Goal: Task Accomplishment & Management: Manage account settings

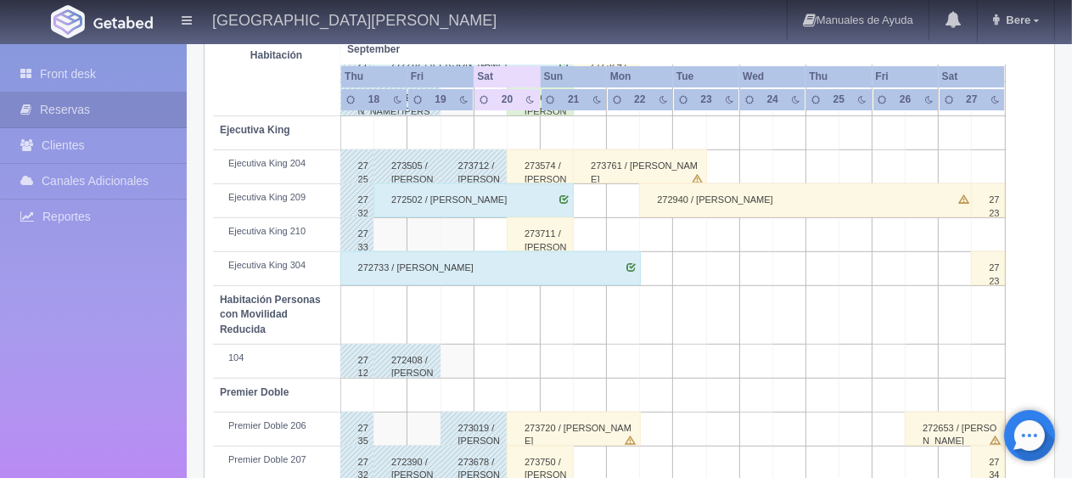
scroll to position [905, 0]
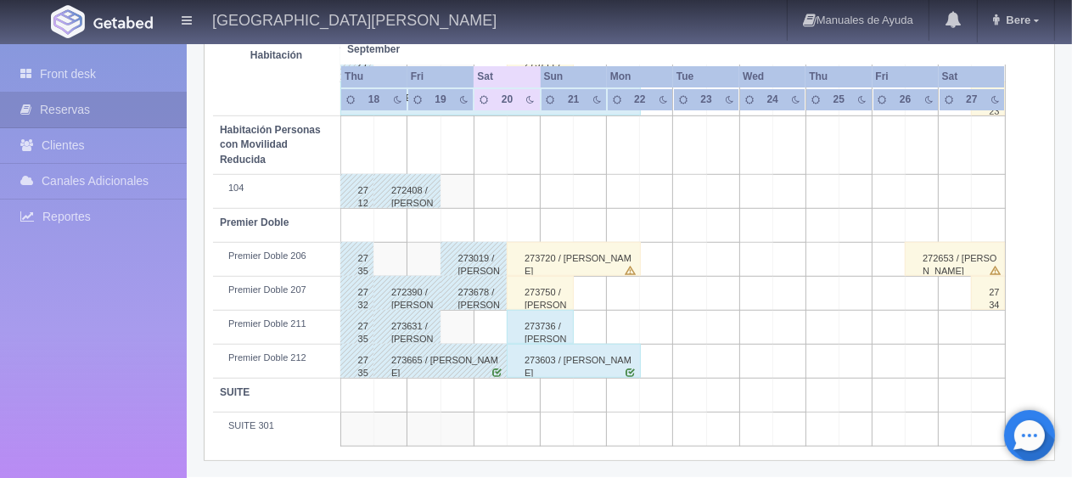
click at [547, 296] on div "273750 / Ana Cecilia Galván García" at bounding box center [540, 293] width 67 height 34
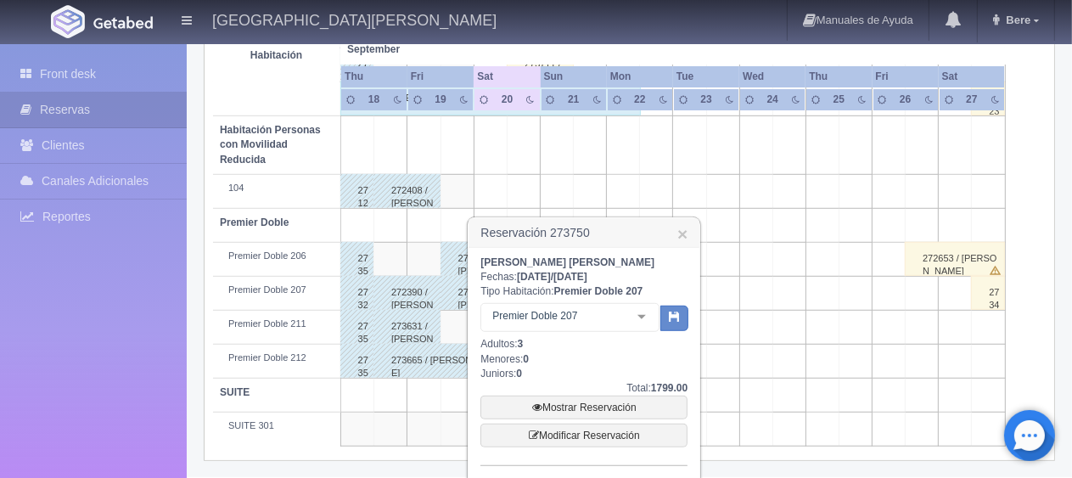
click at [689, 234] on h3 "Reservación 273750 ×" at bounding box center [584, 233] width 231 height 30
click at [679, 236] on link "×" at bounding box center [682, 234] width 10 height 18
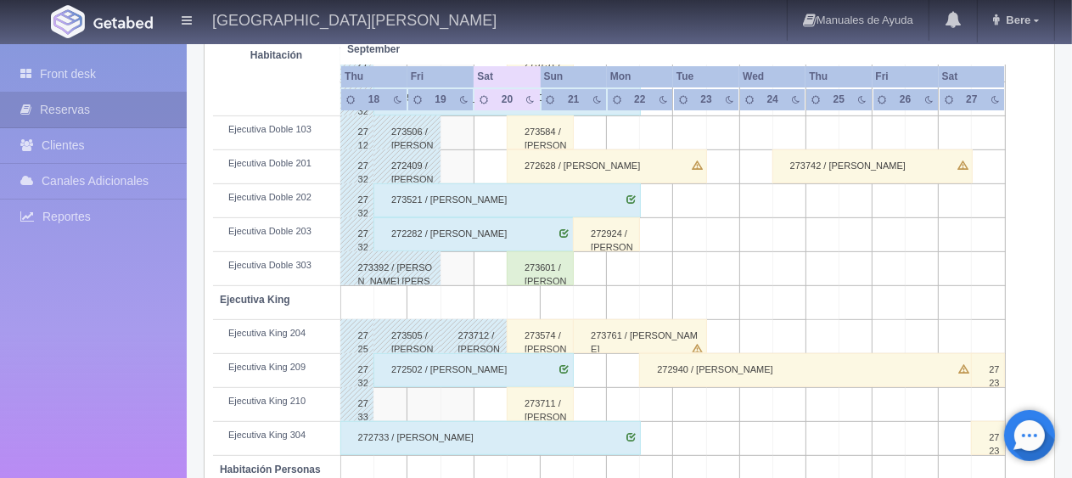
scroll to position [396, 0]
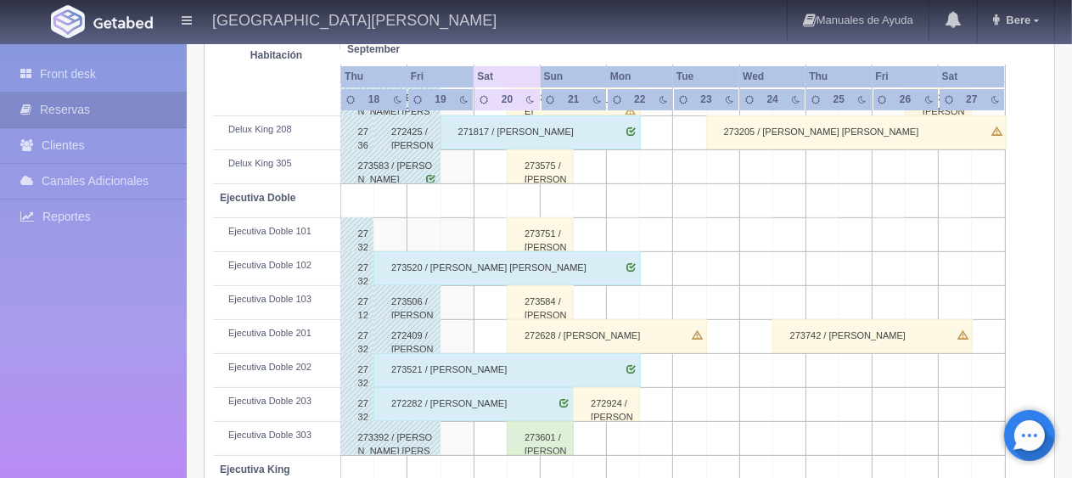
click at [555, 239] on div "273751 / Ana Cecilia Galván García" at bounding box center [540, 234] width 67 height 34
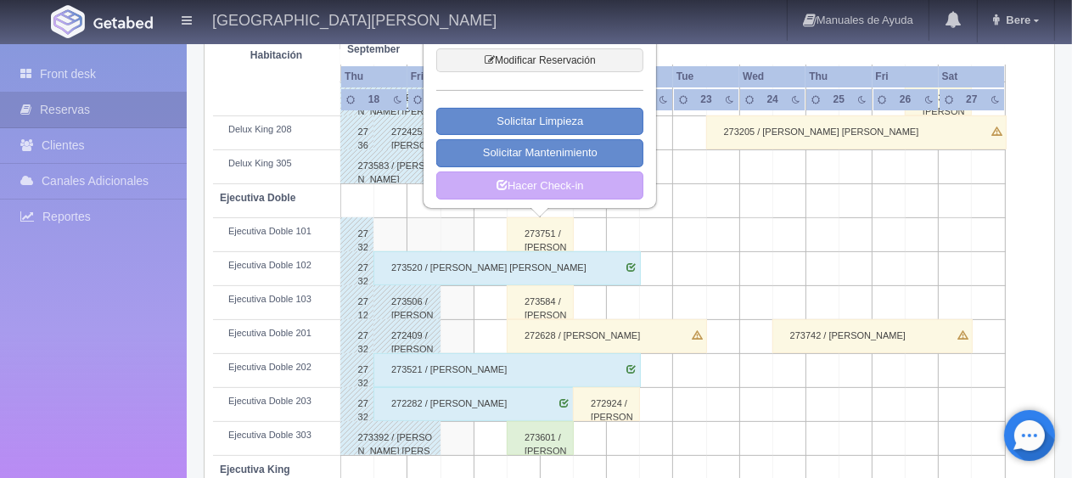
scroll to position [141, 0]
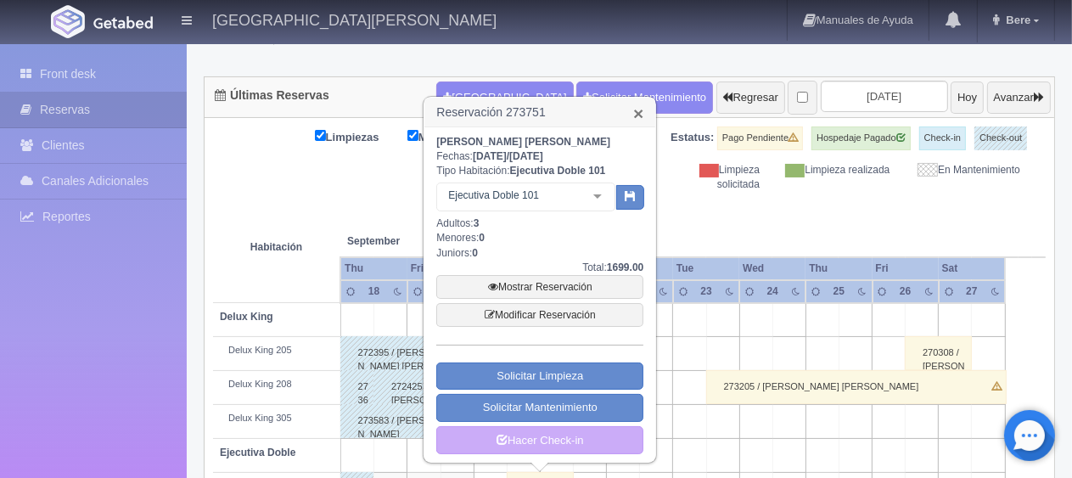
click at [637, 115] on link "×" at bounding box center [638, 113] width 10 height 18
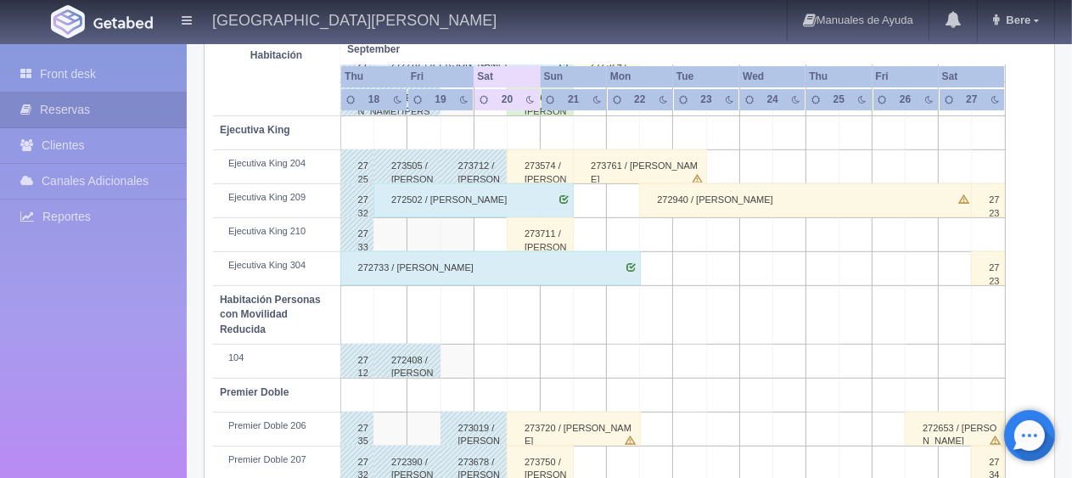
scroll to position [905, 0]
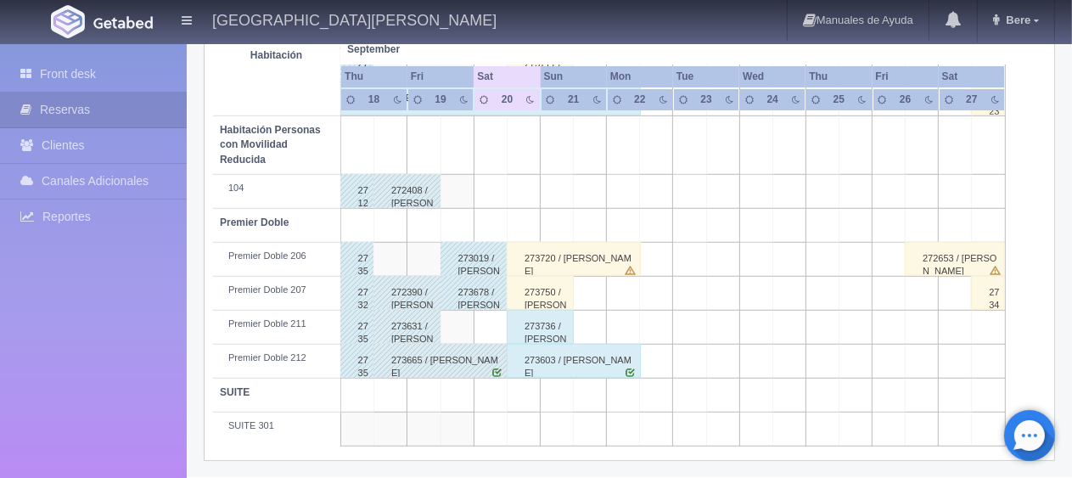
click at [543, 295] on div "273750 / Ana Cecilia Galván García" at bounding box center [540, 293] width 67 height 34
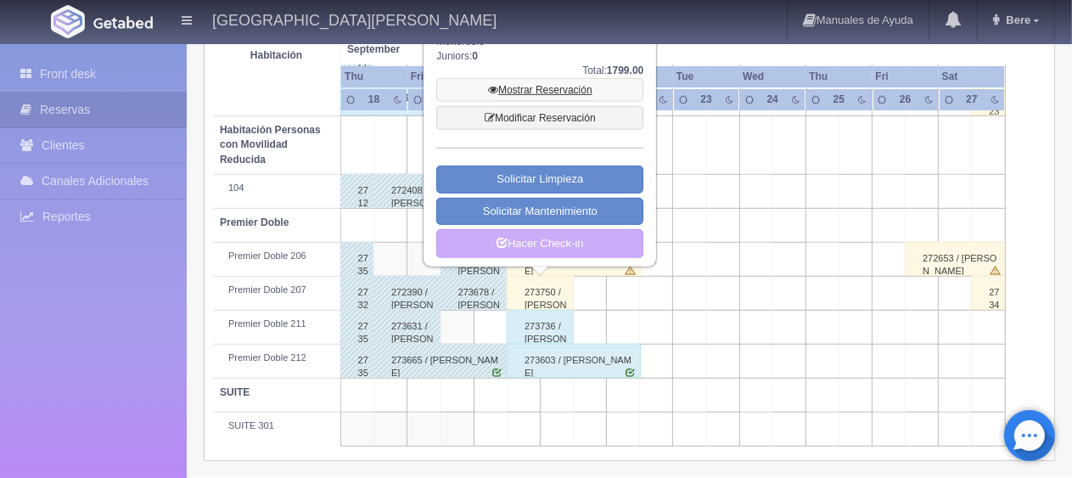
click at [531, 89] on link "Mostrar Reservación" at bounding box center [539, 90] width 207 height 24
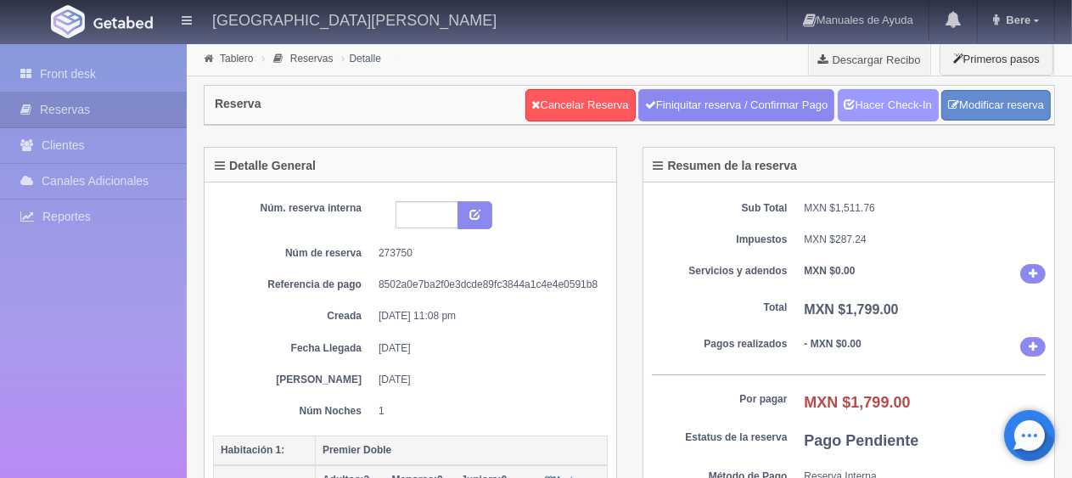
click at [879, 102] on link "Hacer Check-In" at bounding box center [888, 105] width 101 height 32
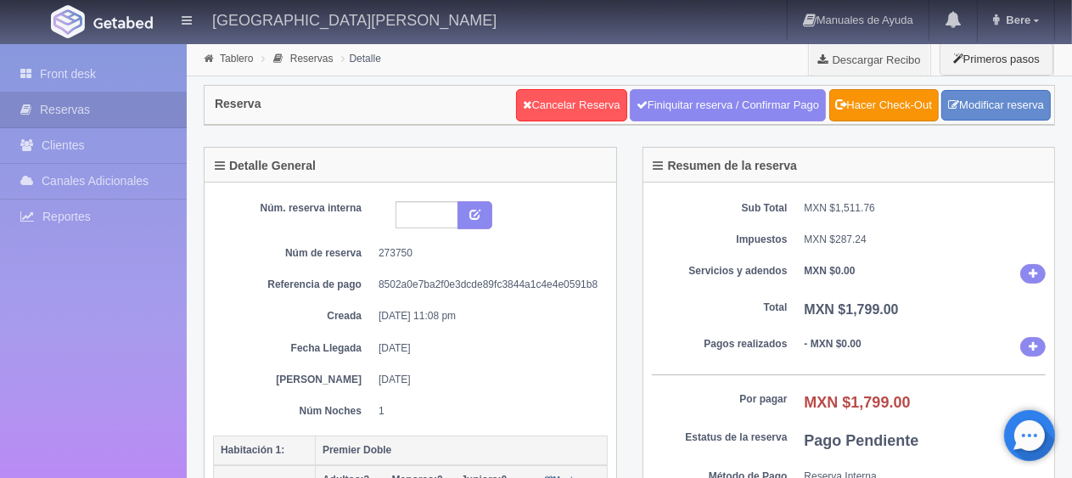
click at [621, 304] on div "Detalle General Núm. reserva interna Núm de reserva 273750 Referencia de pago 8…" at bounding box center [410, 347] width 439 height 400
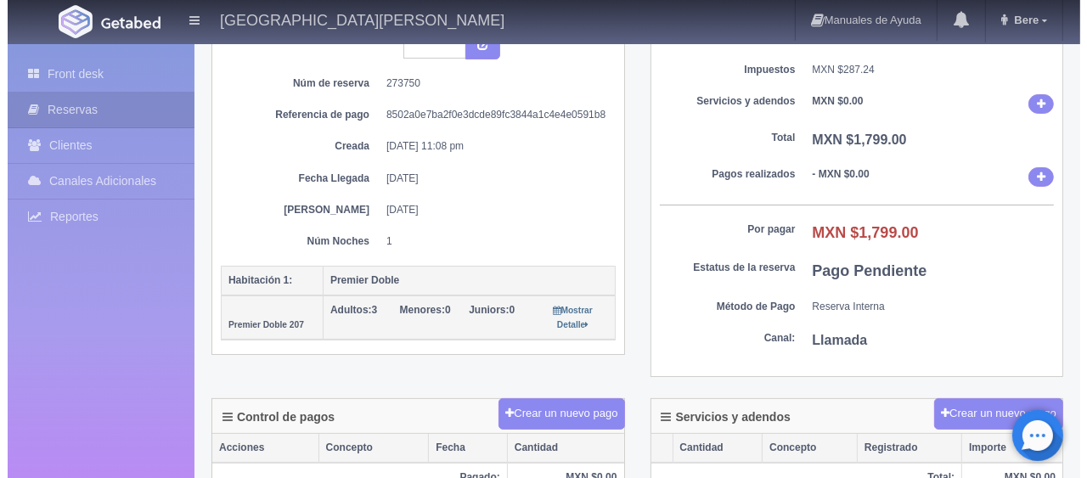
scroll to position [340, 0]
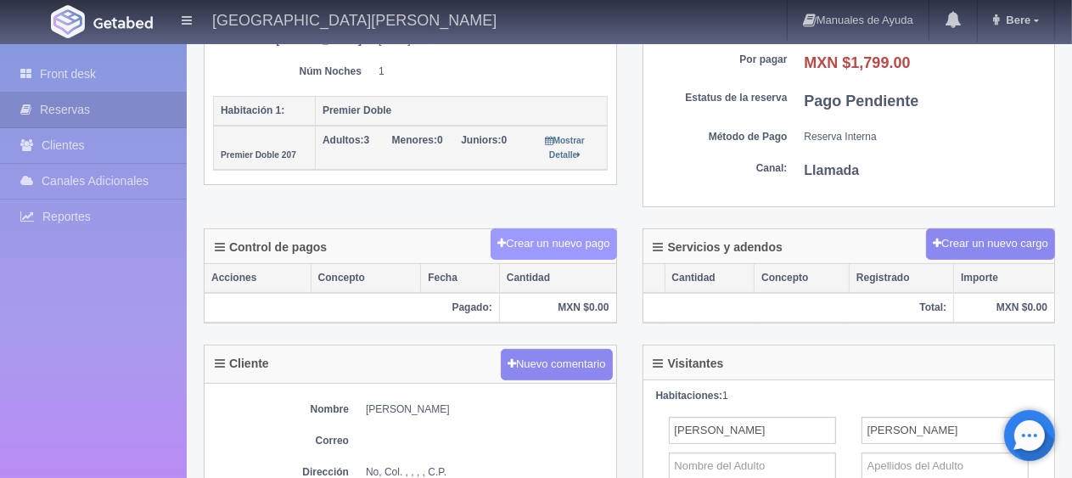
click at [526, 243] on button "Crear un nuevo pago" at bounding box center [554, 243] width 126 height 31
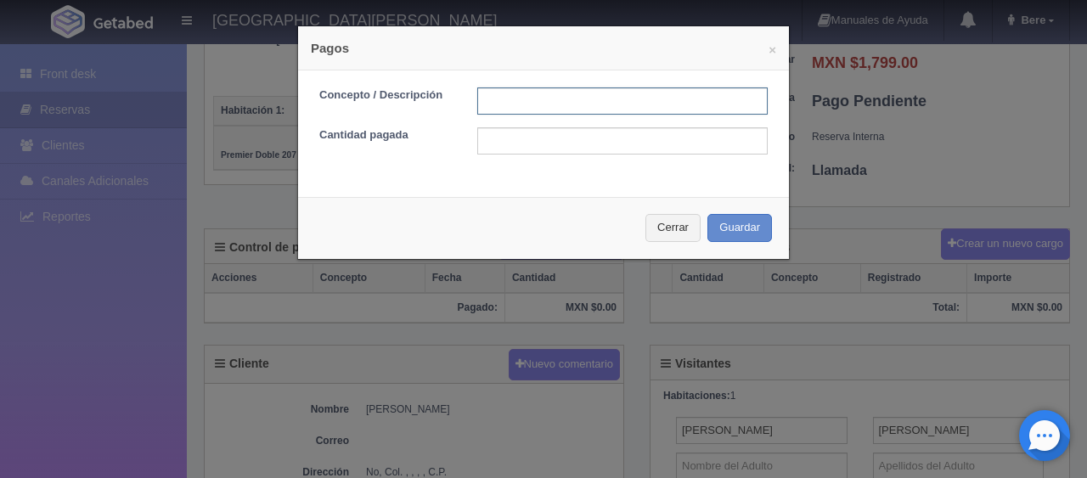
click at [539, 104] on input "text" at bounding box center [622, 100] width 290 height 27
type input "Total Efectivo"
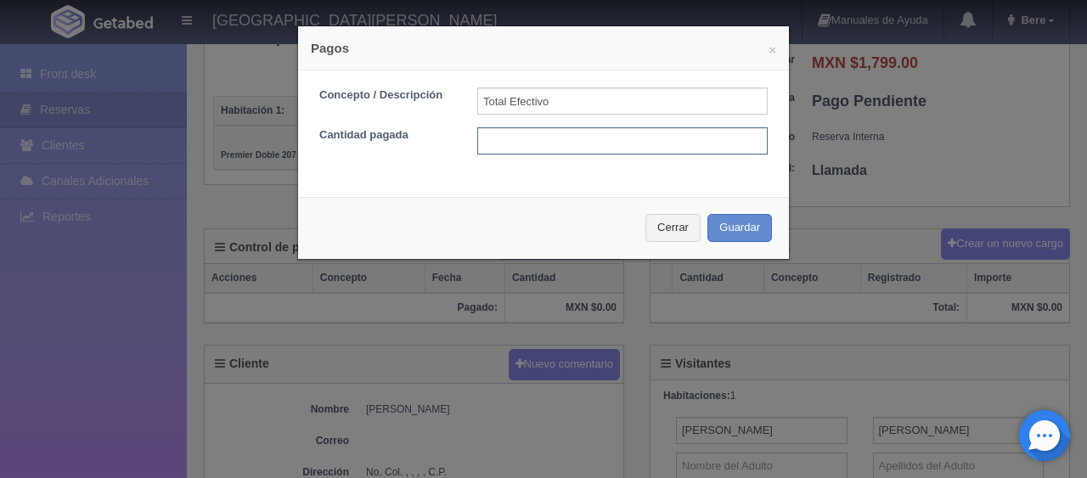
click at [537, 144] on input "text" at bounding box center [622, 140] width 290 height 27
type input "1699"
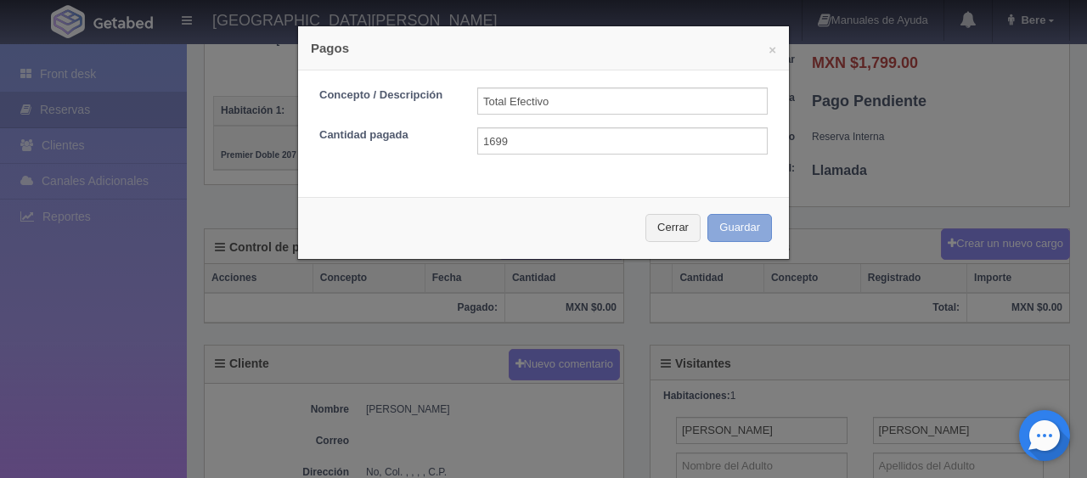
click at [728, 216] on button "Guardar" at bounding box center [739, 228] width 65 height 28
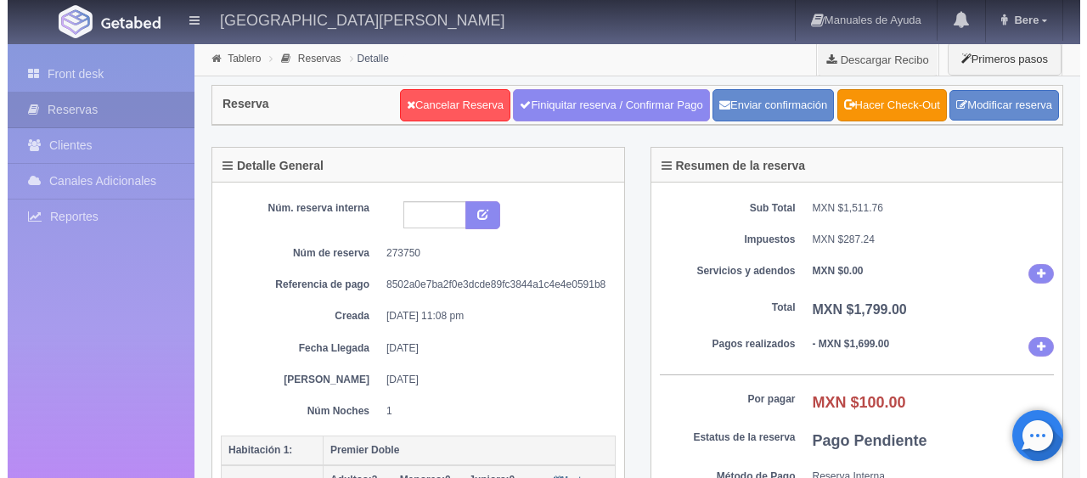
scroll to position [340, 0]
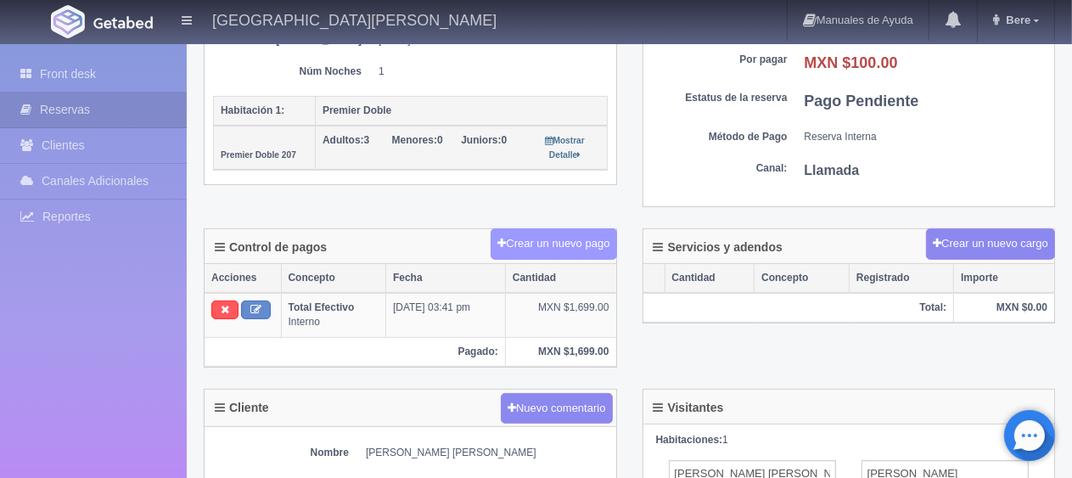
click at [519, 243] on button "Crear un nuevo pago" at bounding box center [554, 243] width 126 height 31
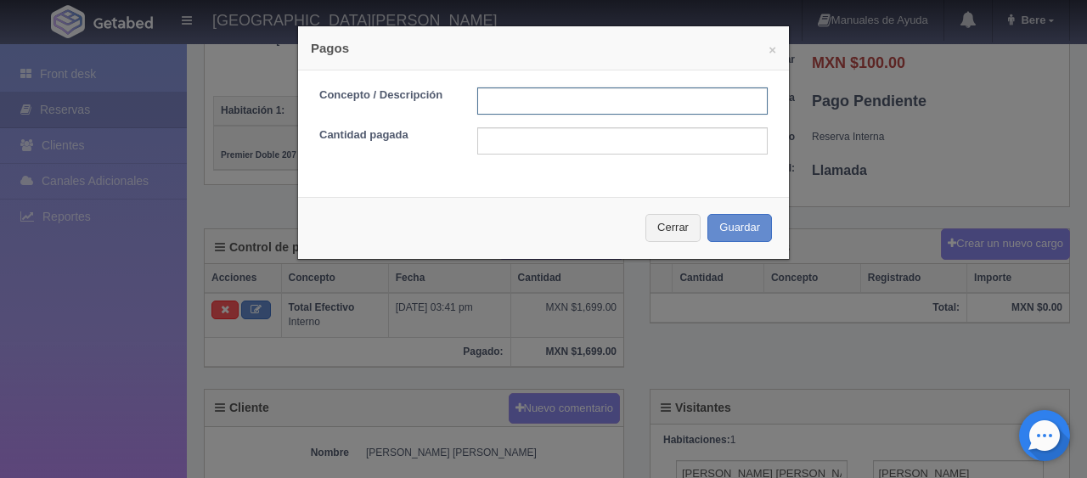
click at [511, 105] on input "text" at bounding box center [622, 100] width 290 height 27
type input "descuento"
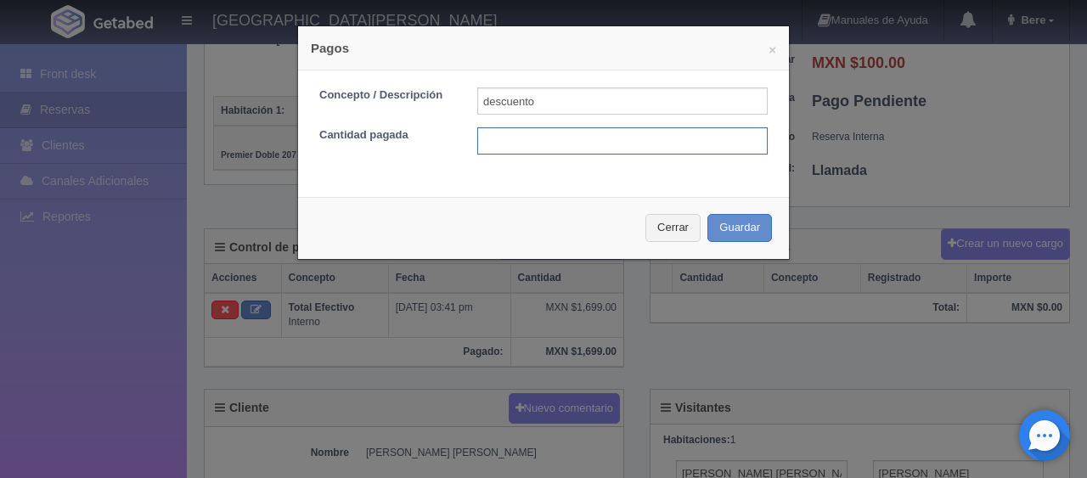
click at [537, 139] on input "text" at bounding box center [622, 140] width 290 height 27
type input "100"
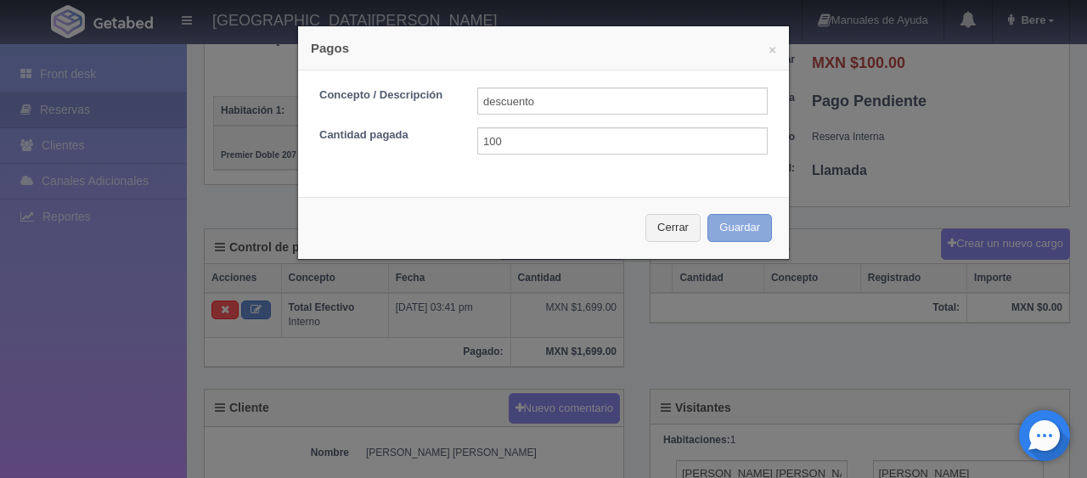
click at [760, 215] on button "Guardar" at bounding box center [739, 228] width 65 height 28
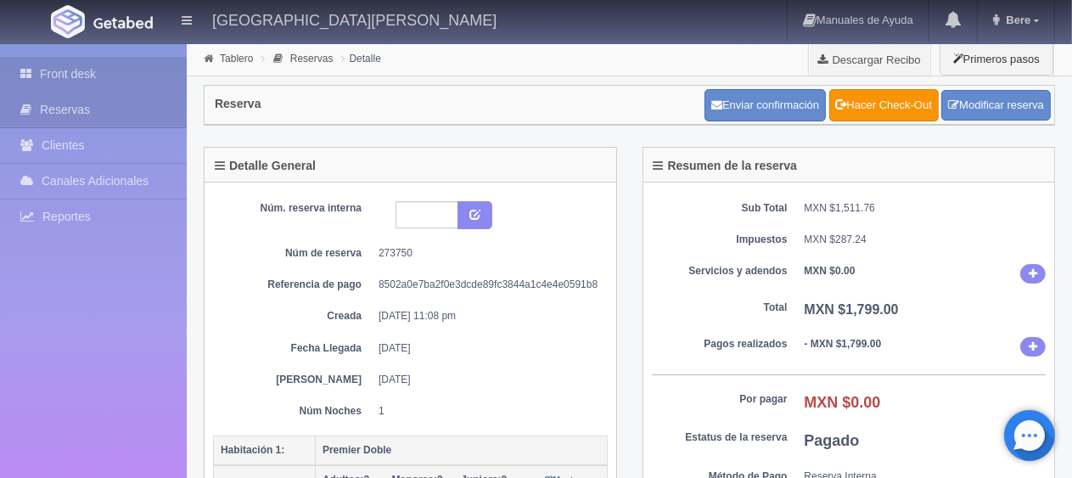
click at [62, 80] on link "Front desk" at bounding box center [93, 74] width 187 height 35
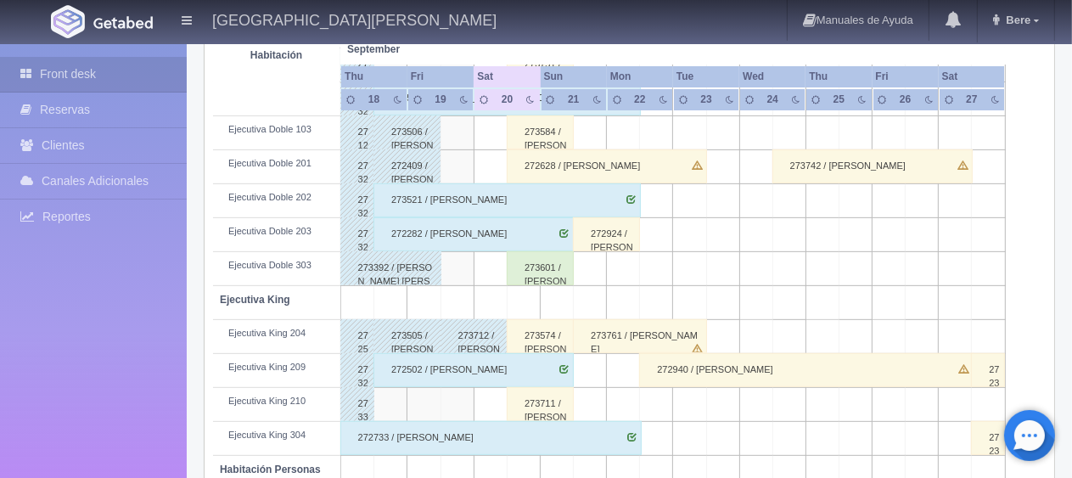
scroll to position [396, 0]
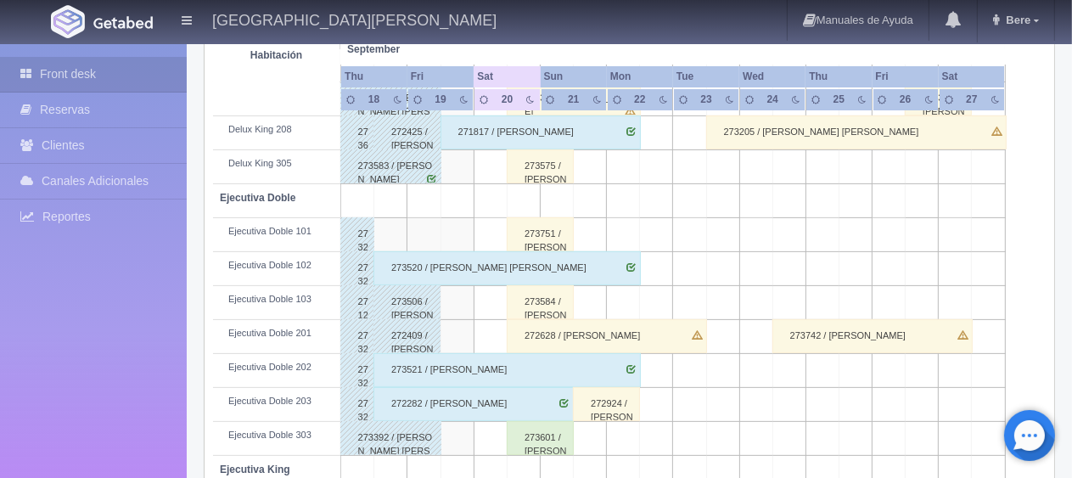
click at [543, 233] on div "273751 / [PERSON_NAME] [PERSON_NAME]" at bounding box center [540, 234] width 67 height 34
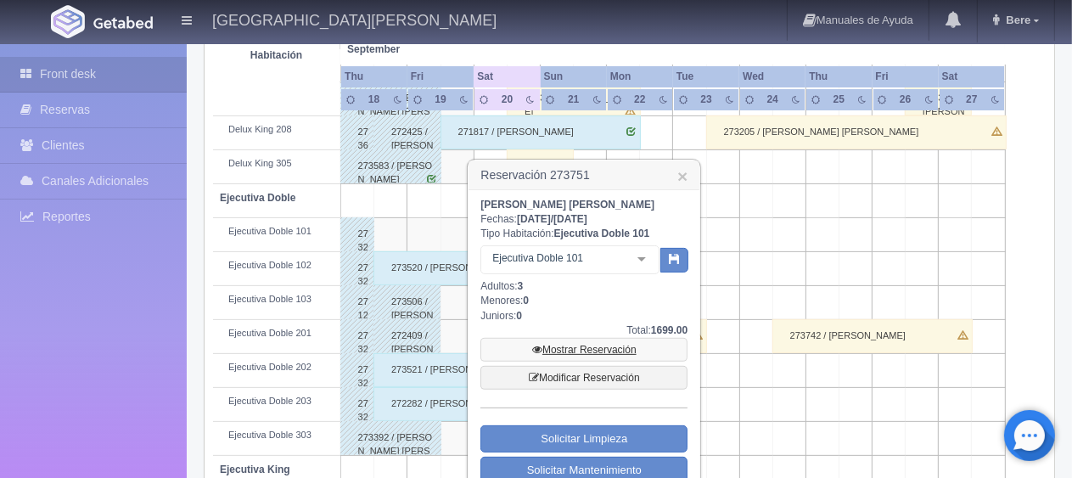
click at [581, 345] on link "Mostrar Reservación" at bounding box center [584, 350] width 207 height 24
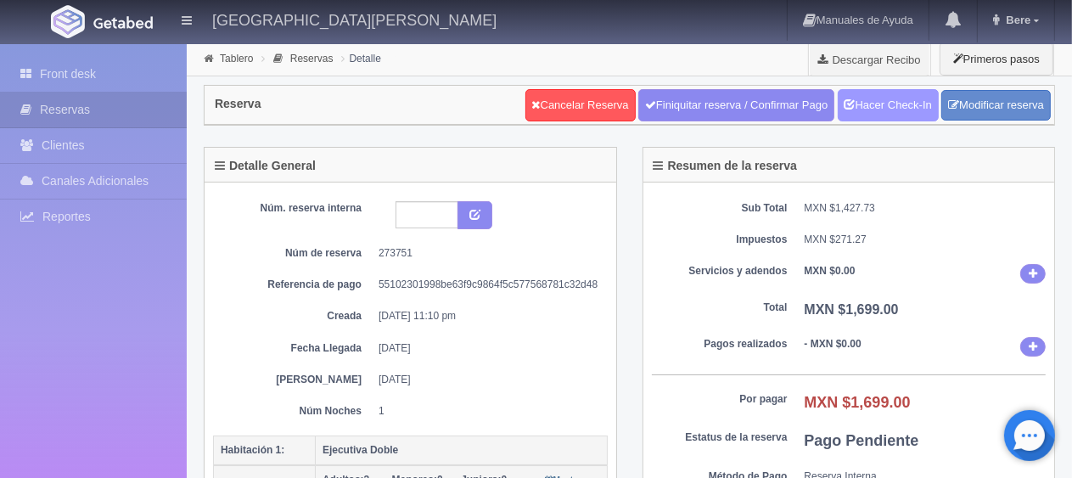
click at [846, 106] on icon at bounding box center [850, 103] width 11 height 11
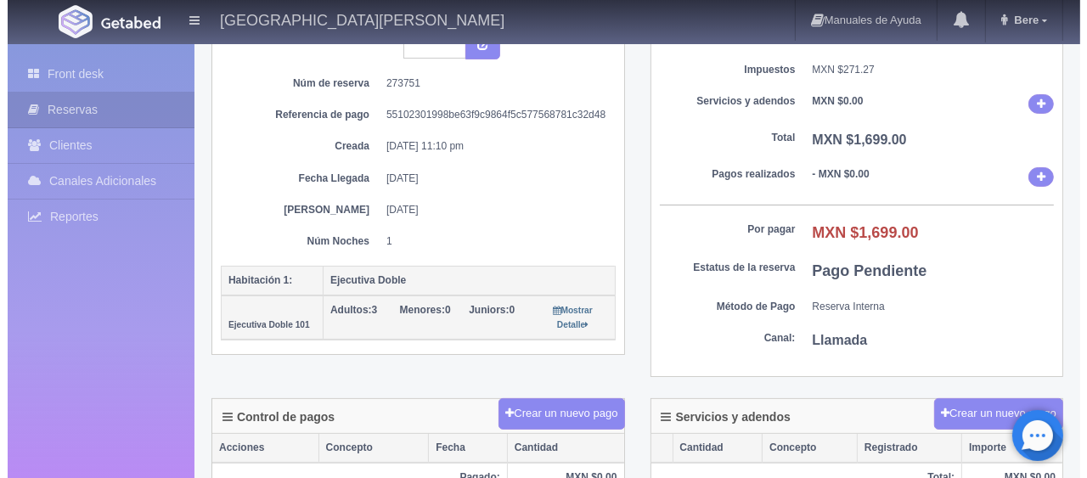
scroll to position [340, 0]
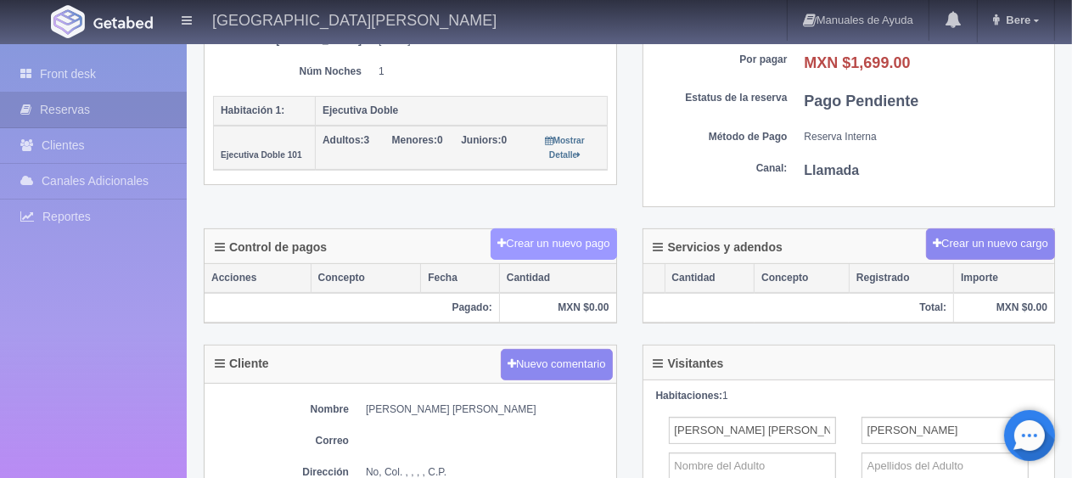
click at [547, 253] on button "Crear un nuevo pago" at bounding box center [554, 243] width 126 height 31
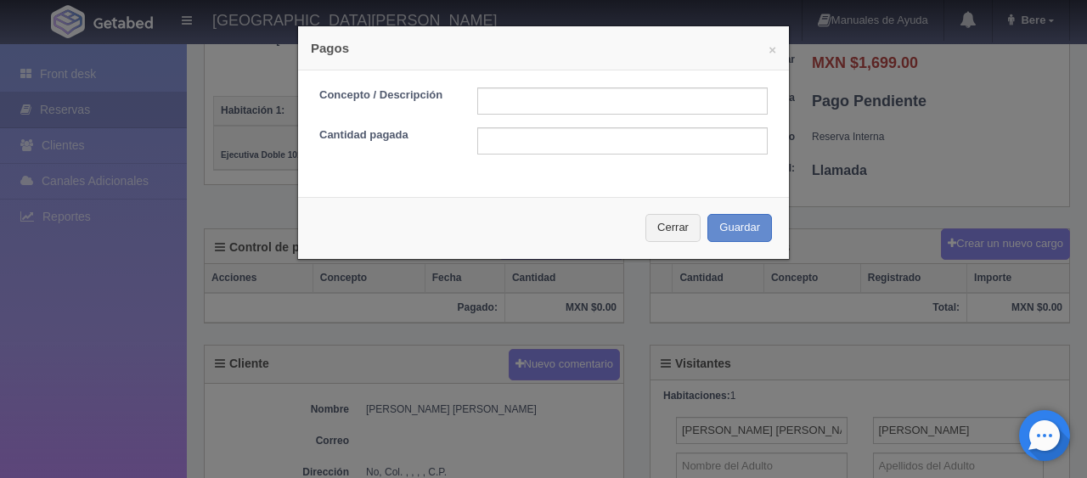
click at [496, 73] on div "Concepto / Descripción Cantidad pagada" at bounding box center [543, 127] width 491 height 114
click at [496, 105] on input "text" at bounding box center [622, 100] width 290 height 27
type input "Total Efectivo"
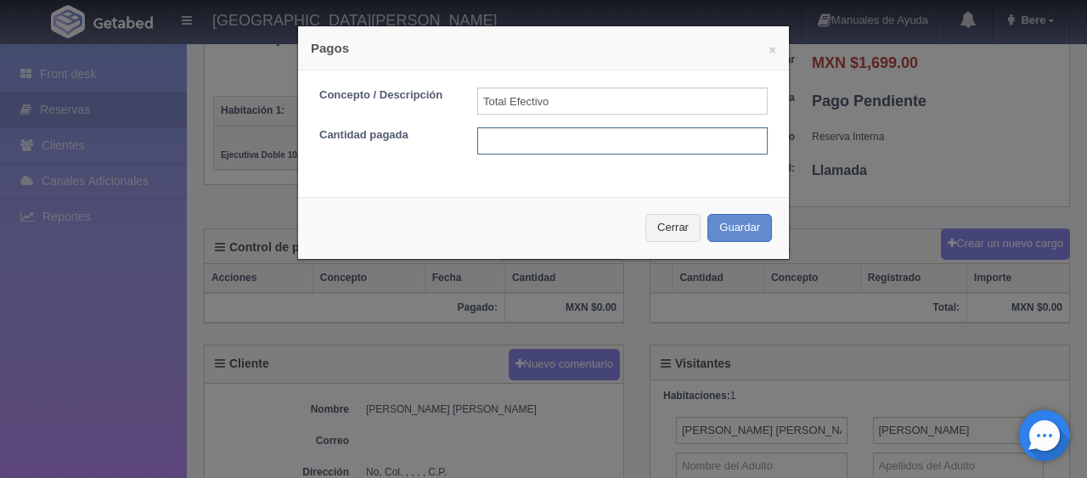
click at [540, 137] on input "text" at bounding box center [622, 140] width 290 height 27
type input "1599"
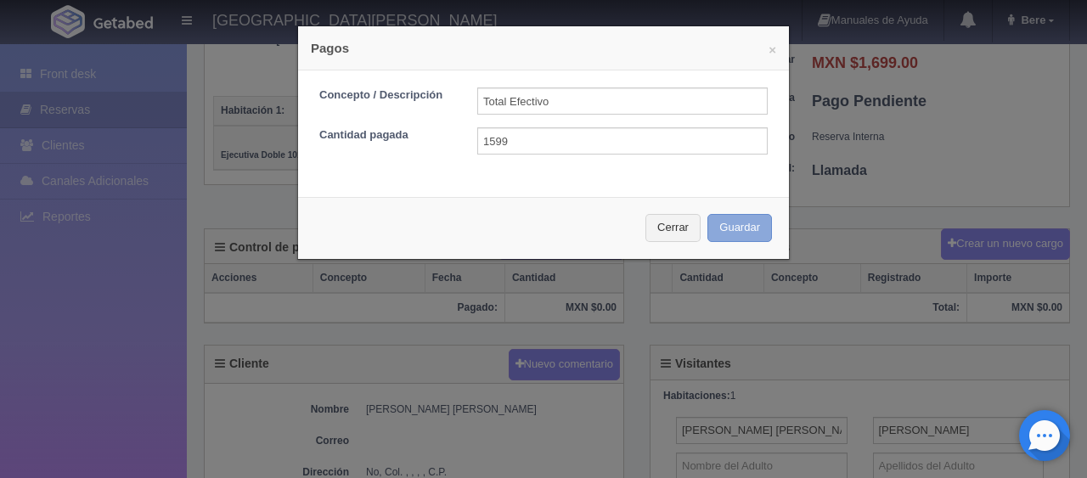
click at [717, 238] on button "Guardar" at bounding box center [739, 228] width 65 height 28
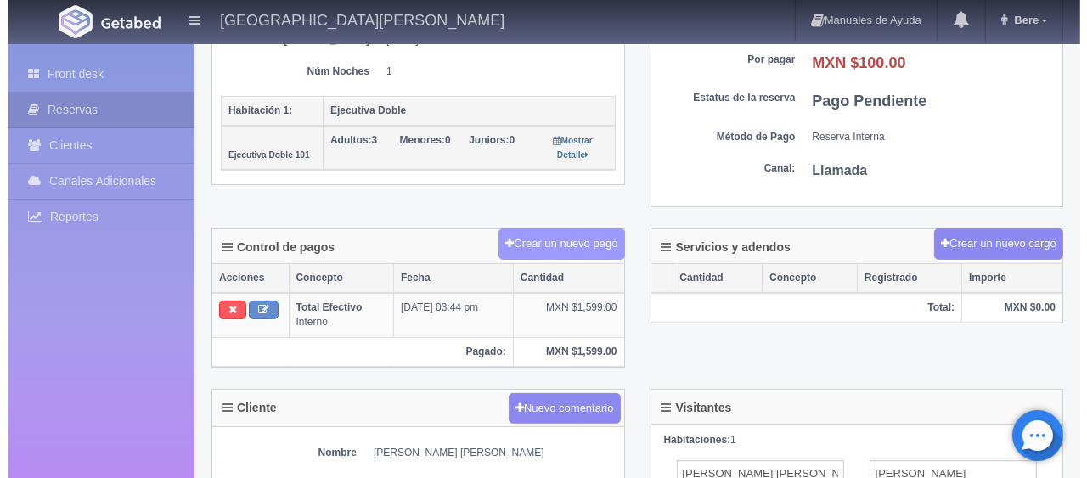
scroll to position [340, 0]
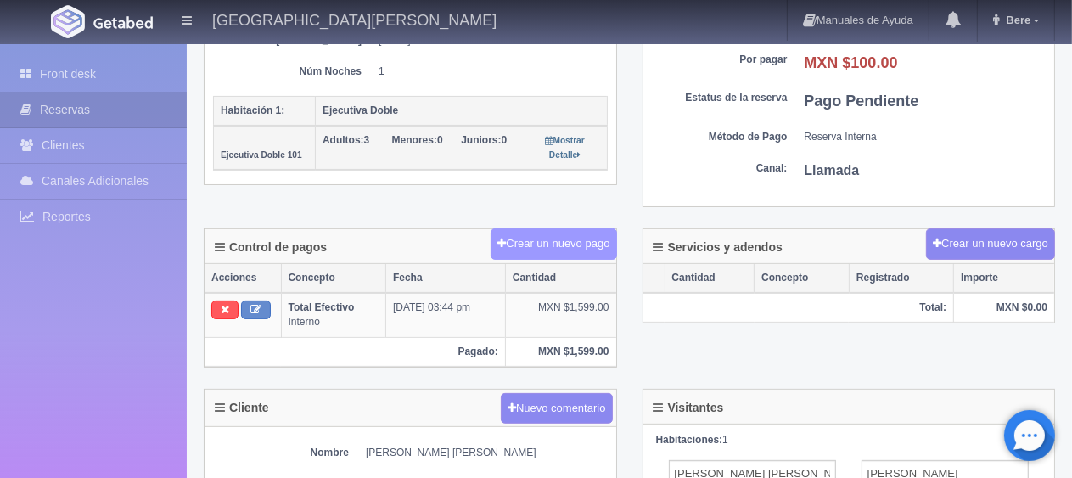
click at [581, 243] on button "Crear un nuevo pago" at bounding box center [554, 243] width 126 height 31
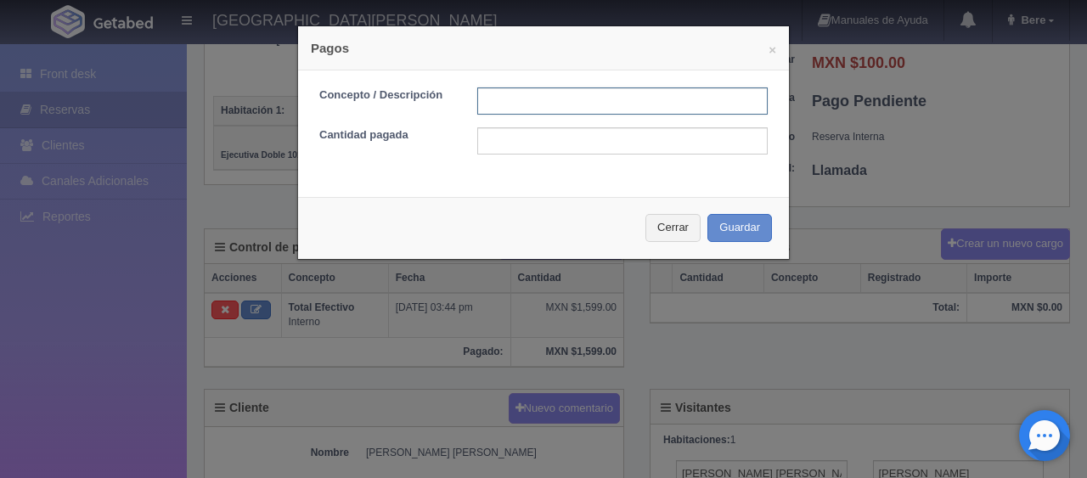
click at [496, 104] on input "text" at bounding box center [622, 100] width 290 height 27
type input "descuento"
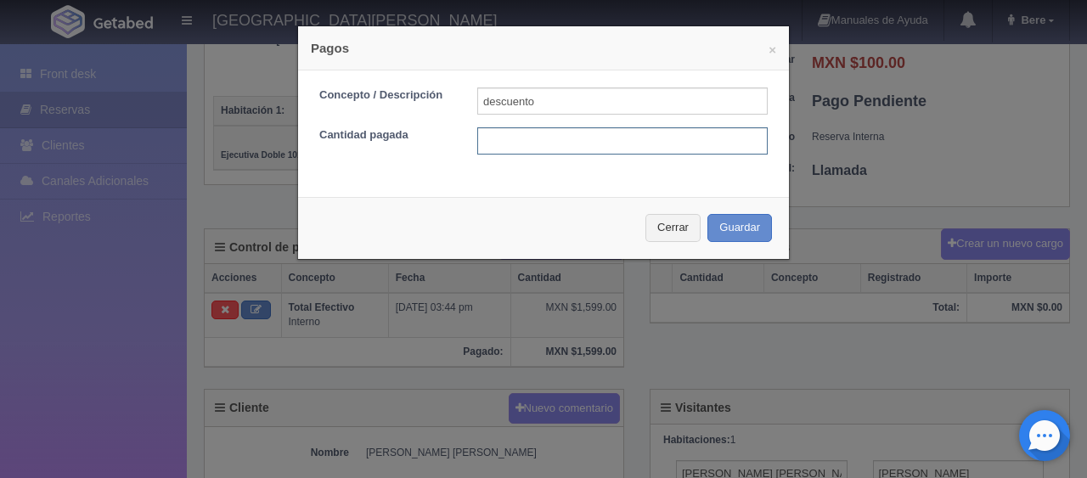
click at [516, 147] on input "text" at bounding box center [622, 140] width 290 height 27
type input "100"
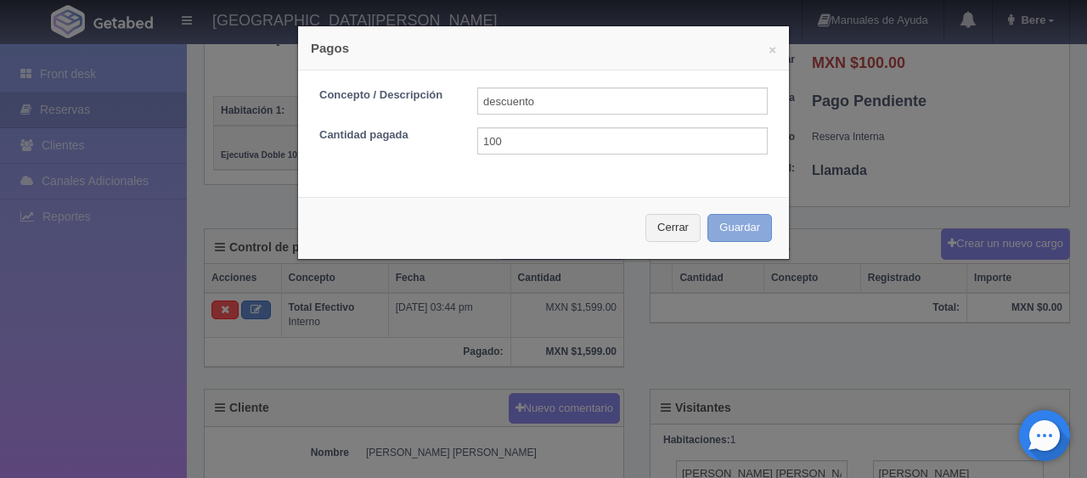
click at [748, 229] on button "Guardar" at bounding box center [739, 228] width 65 height 28
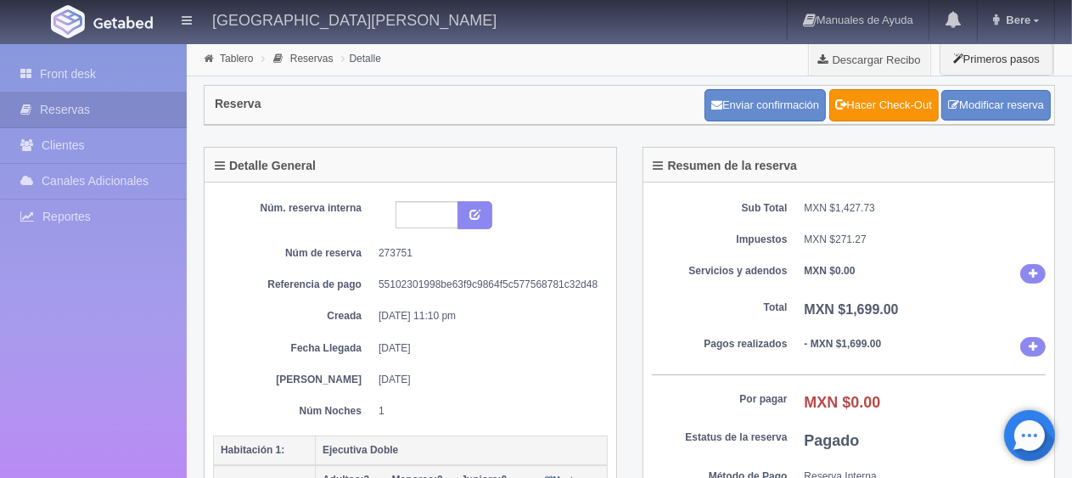
scroll to position [170, 0]
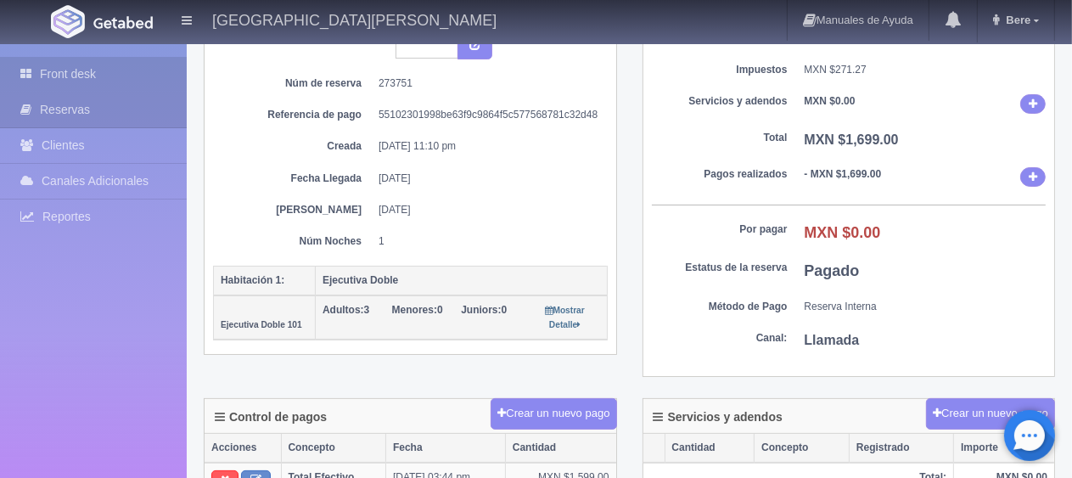
click at [54, 72] on link "Front desk" at bounding box center [93, 74] width 187 height 35
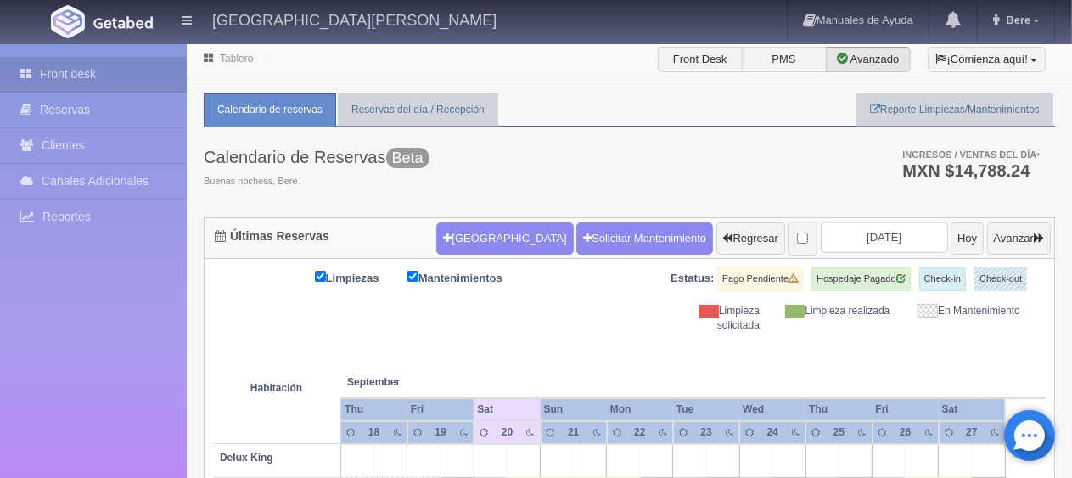
scroll to position [340, 0]
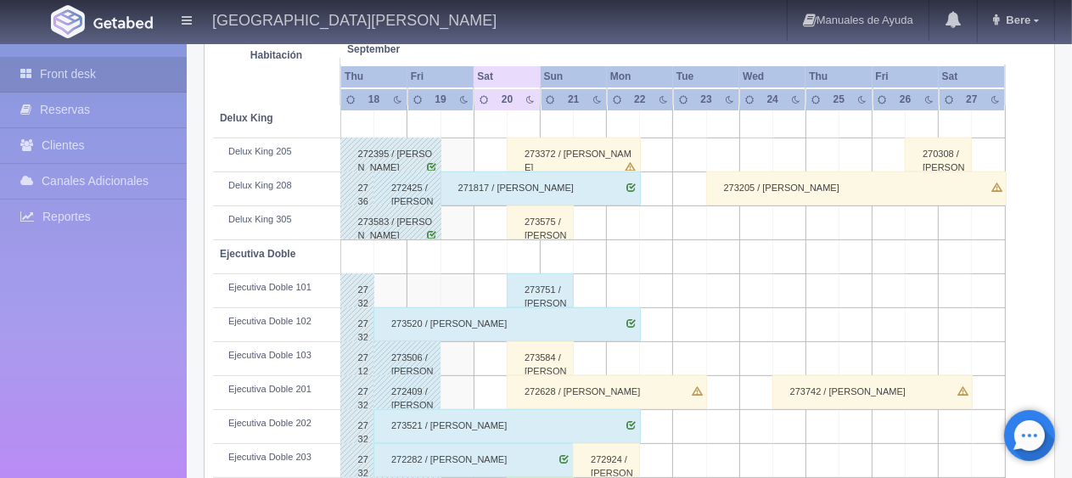
click at [543, 224] on div "273575 / Amber Frias ." at bounding box center [540, 222] width 67 height 34
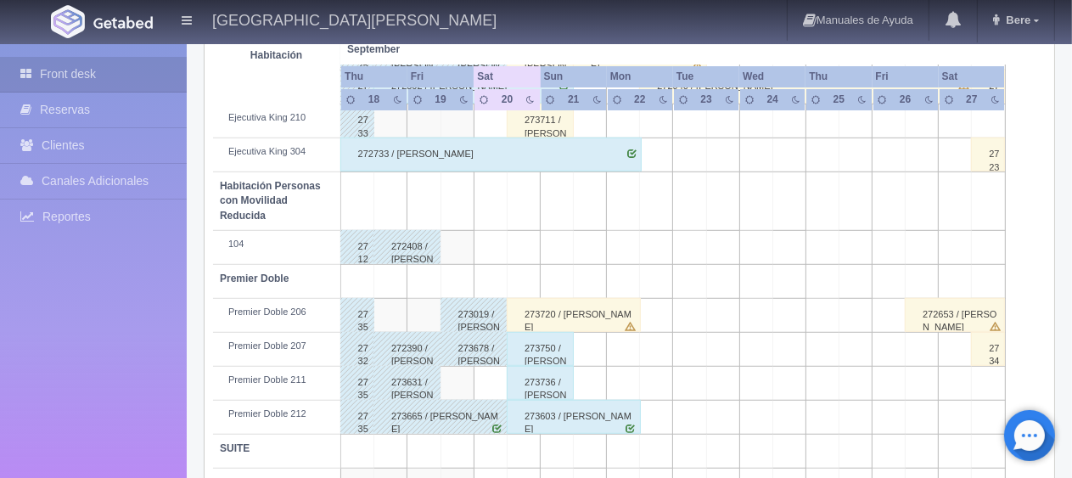
scroll to position [509, 0]
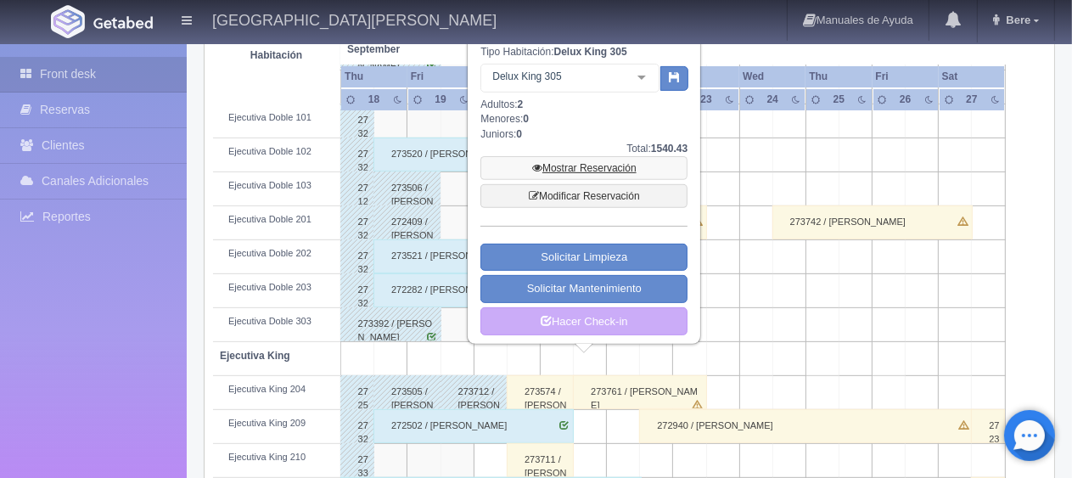
click at [627, 161] on link "Mostrar Reservación" at bounding box center [584, 168] width 207 height 24
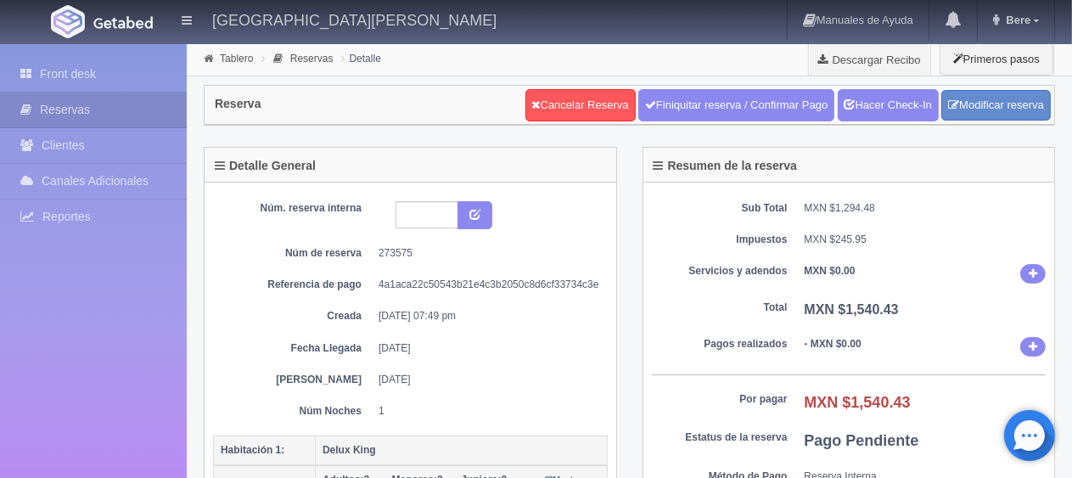
scroll to position [424, 0]
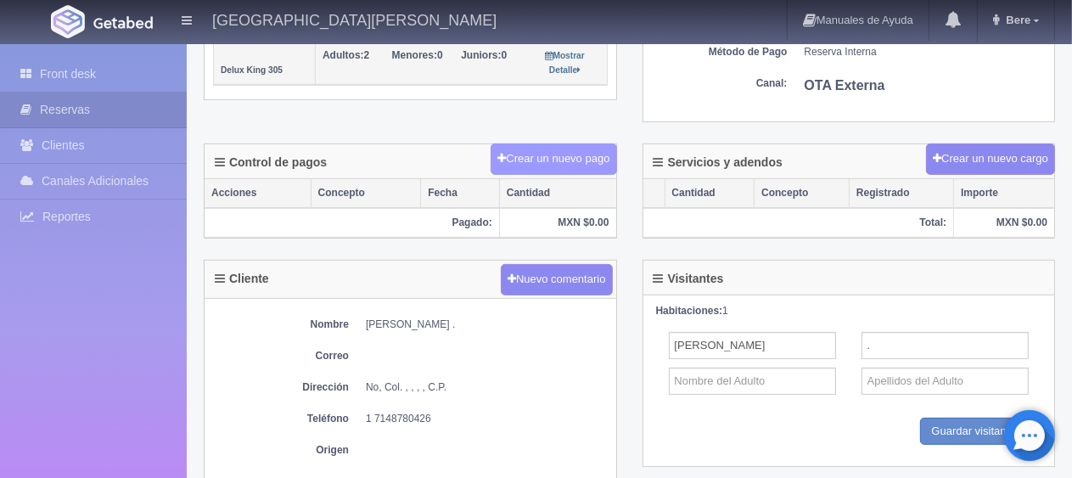
click at [545, 158] on button "Crear un nuevo pago" at bounding box center [554, 158] width 126 height 31
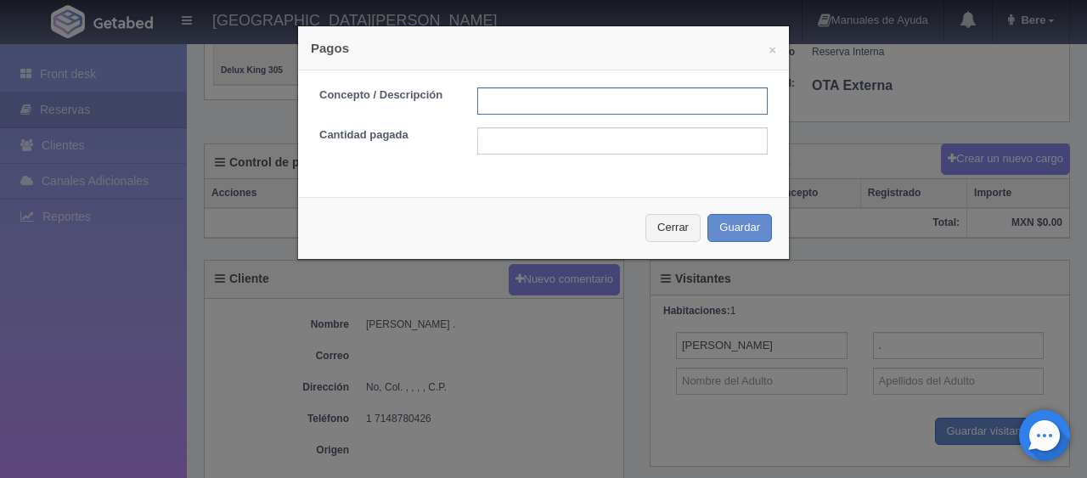
click at [594, 89] on input "text" at bounding box center [622, 100] width 290 height 27
type input "Total Tarjeta"
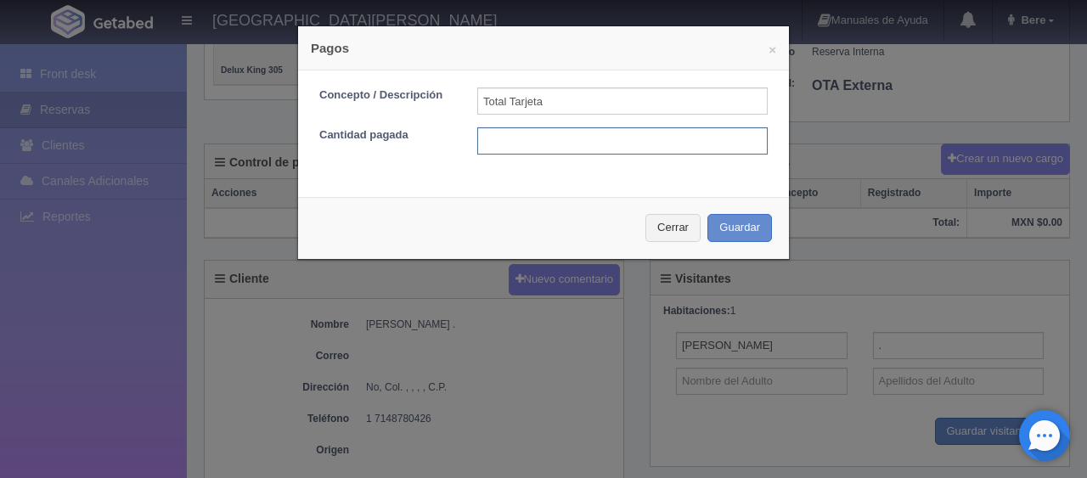
click at [614, 144] on input "text" at bounding box center [622, 140] width 290 height 27
click at [652, 217] on button "Cerrar" at bounding box center [672, 228] width 55 height 28
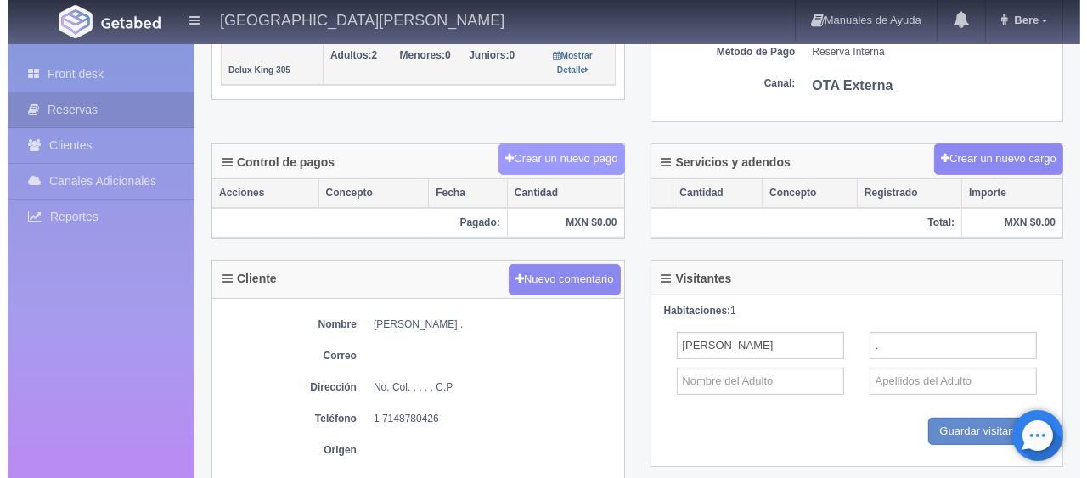
scroll to position [255, 0]
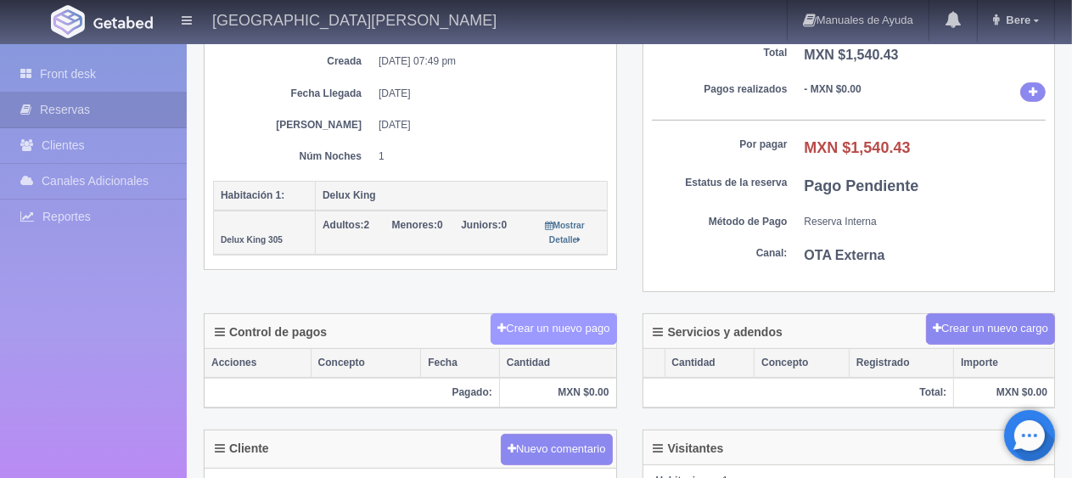
click at [530, 327] on button "Crear un nuevo pago" at bounding box center [554, 328] width 126 height 31
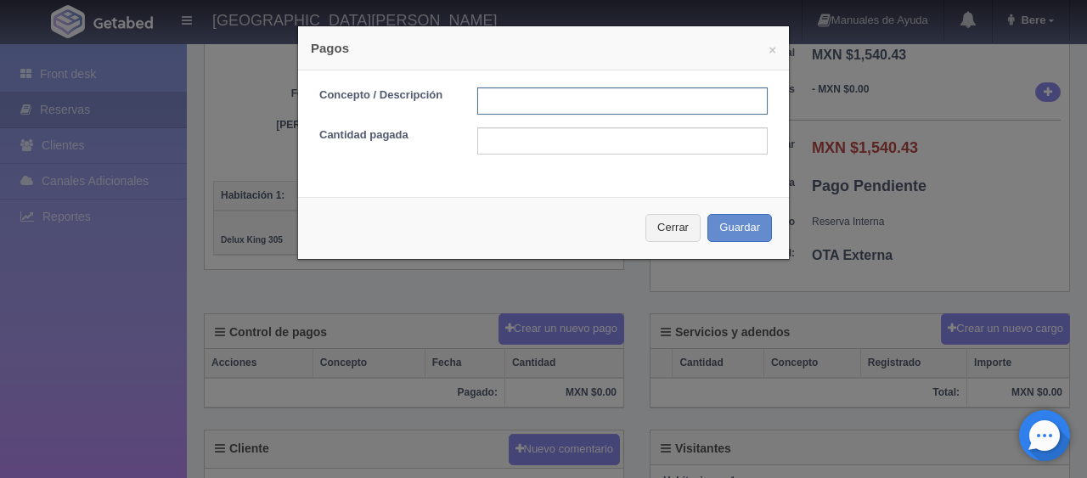
click at [530, 101] on input "text" at bounding box center [622, 100] width 290 height 27
type input "Total Tarjeta"
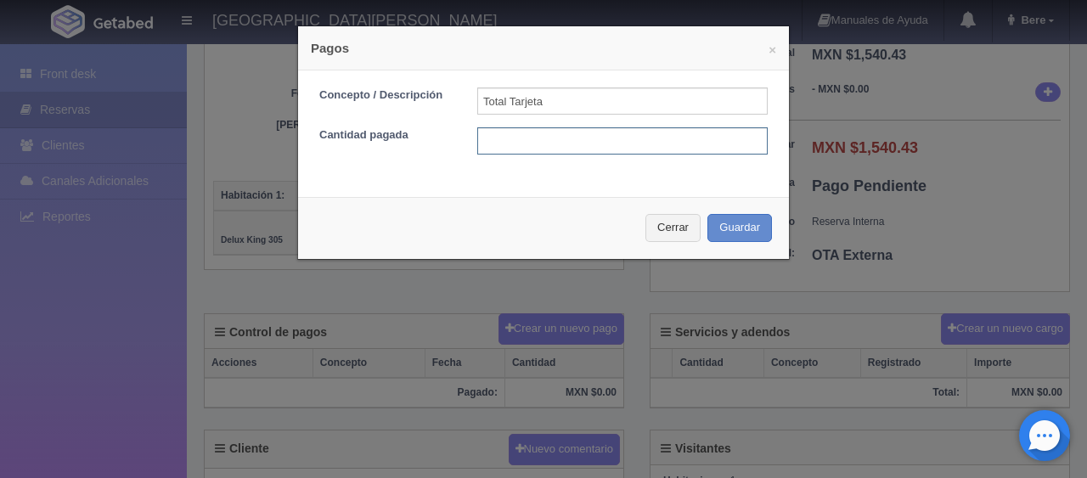
click at [588, 138] on input "text" at bounding box center [622, 140] width 290 height 27
type input "1540.43"
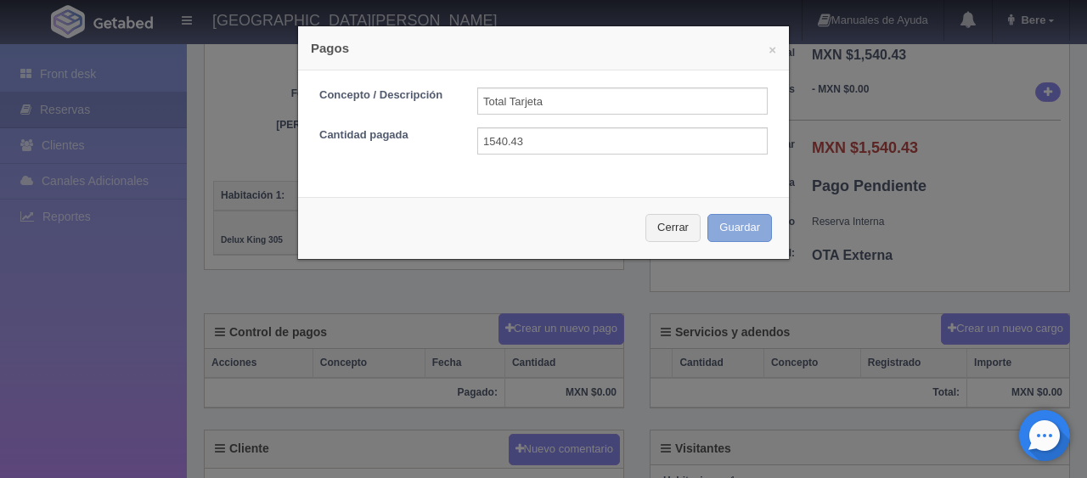
drag, startPoint x: 713, startPoint y: 223, endPoint x: 713, endPoint y: 118, distance: 105.3
click at [713, 224] on button "Guardar" at bounding box center [739, 228] width 65 height 28
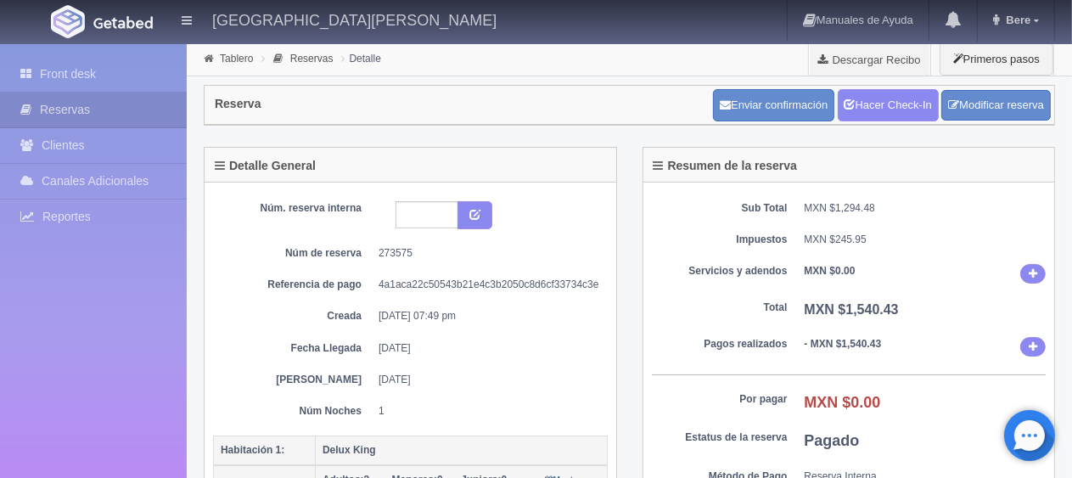
click at [827, 256] on div "Sub Total MXN $1,294.48 Impuestos MXN $245.95 Servicios y adendos MXN $0.00 Tot…" at bounding box center [849, 365] width 412 height 364
click at [889, 101] on link "Hacer Check-In" at bounding box center [888, 105] width 101 height 32
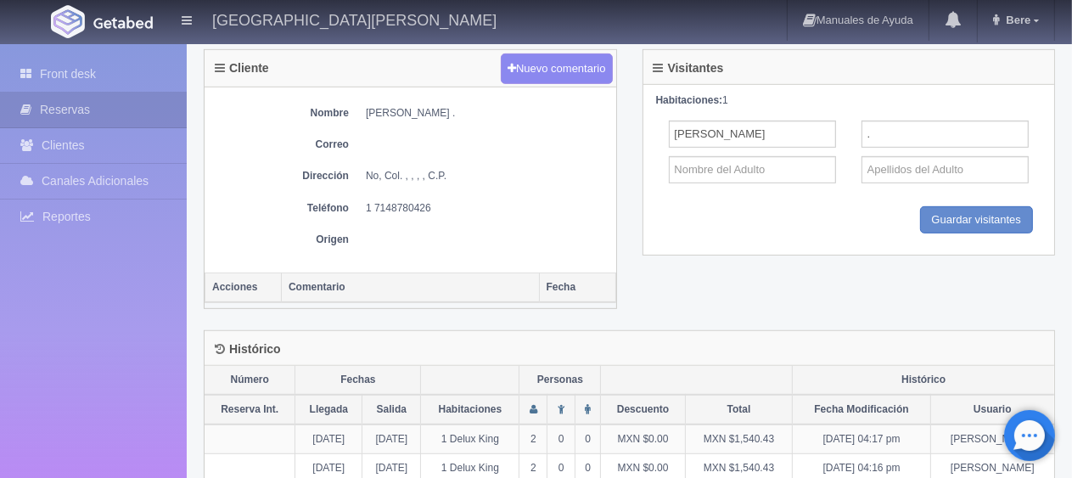
click at [494, 278] on th "Comentario" at bounding box center [411, 288] width 258 height 30
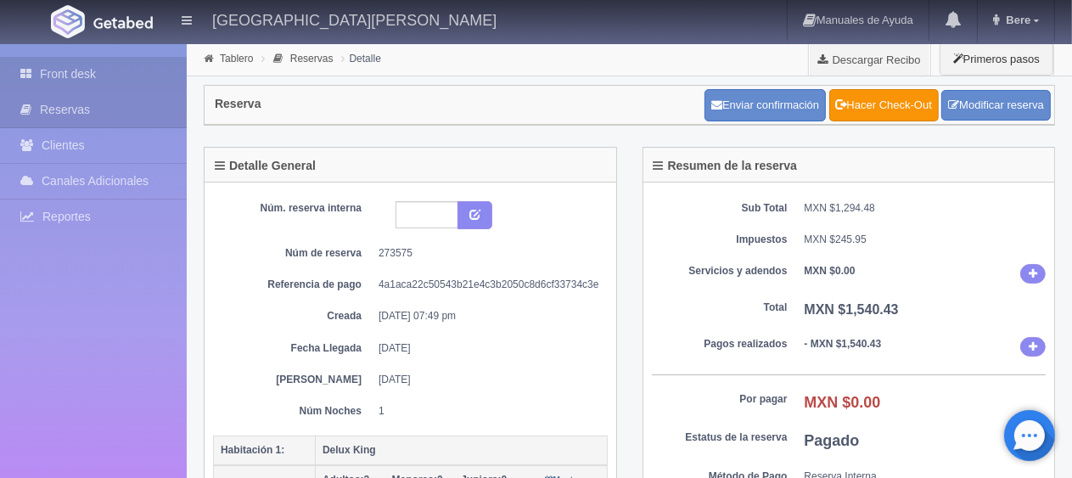
click at [45, 65] on link "Front desk" at bounding box center [93, 74] width 187 height 35
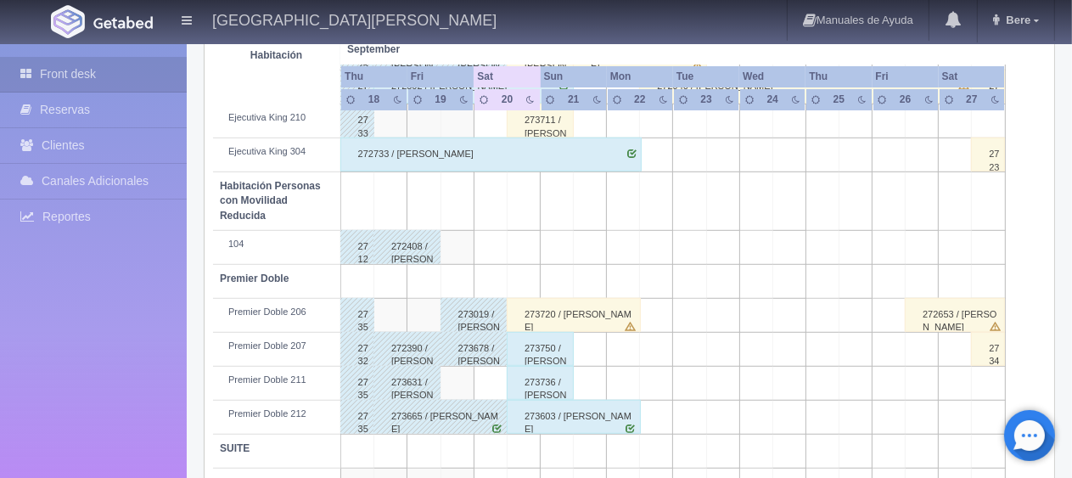
scroll to position [594, 0]
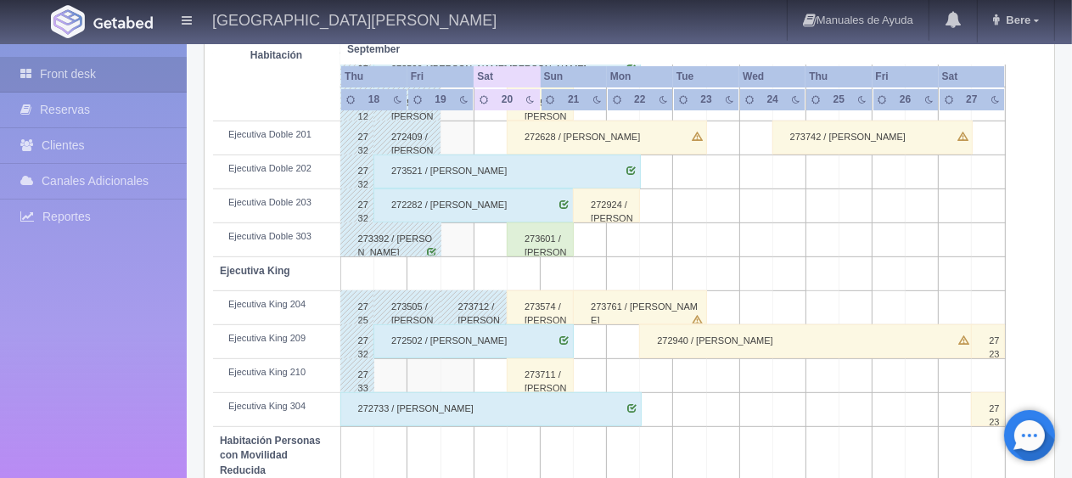
click at [546, 297] on div "273574 / [PERSON_NAME] ." at bounding box center [540, 307] width 67 height 34
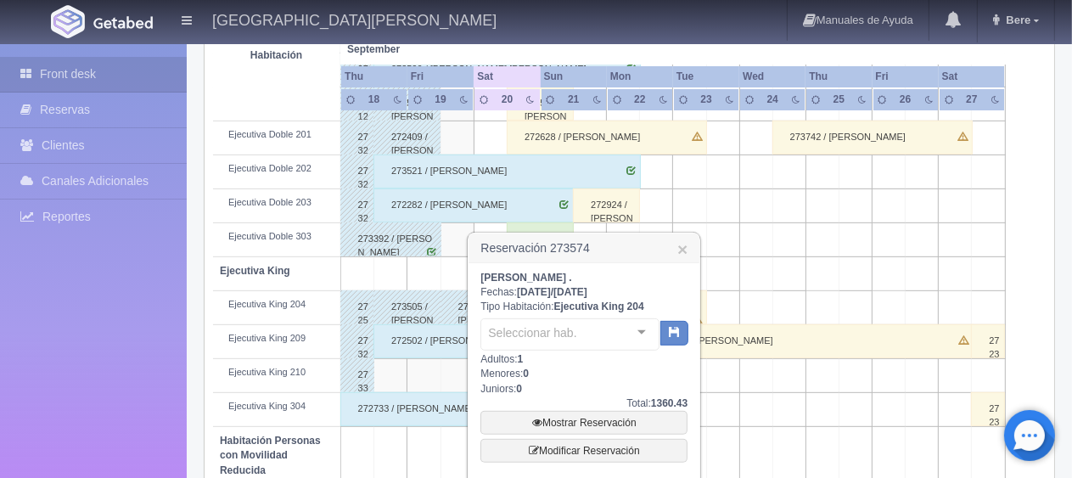
scroll to position [849, 0]
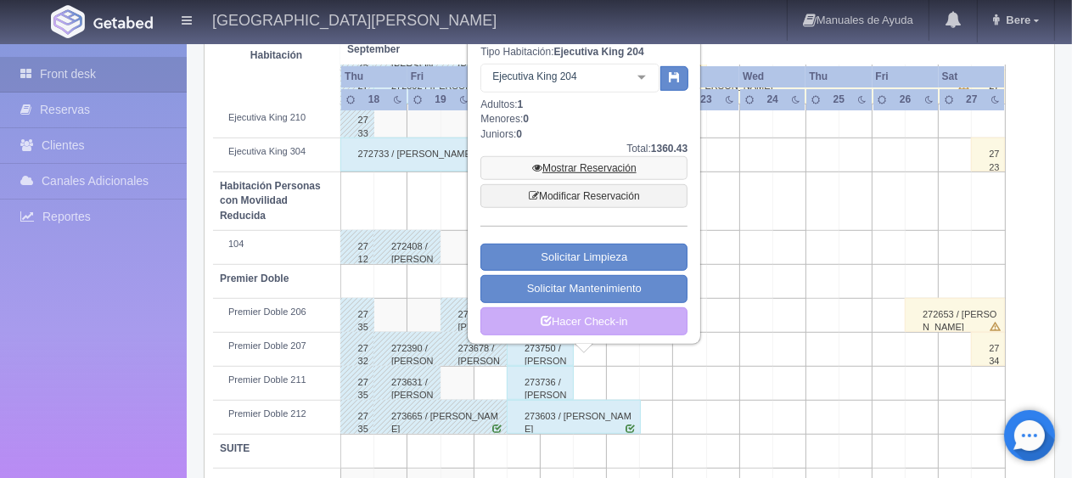
click at [594, 172] on link "Mostrar Reservación" at bounding box center [584, 168] width 207 height 24
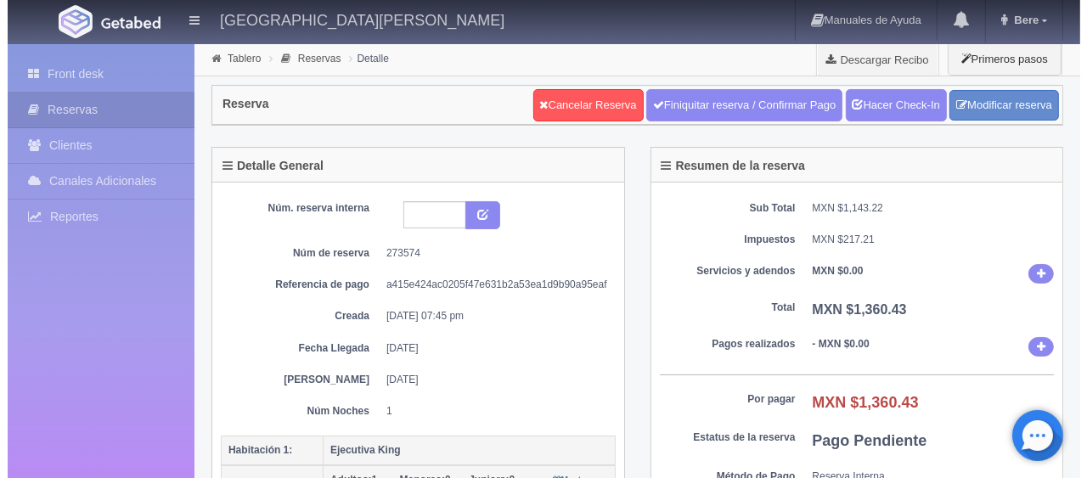
scroll to position [340, 0]
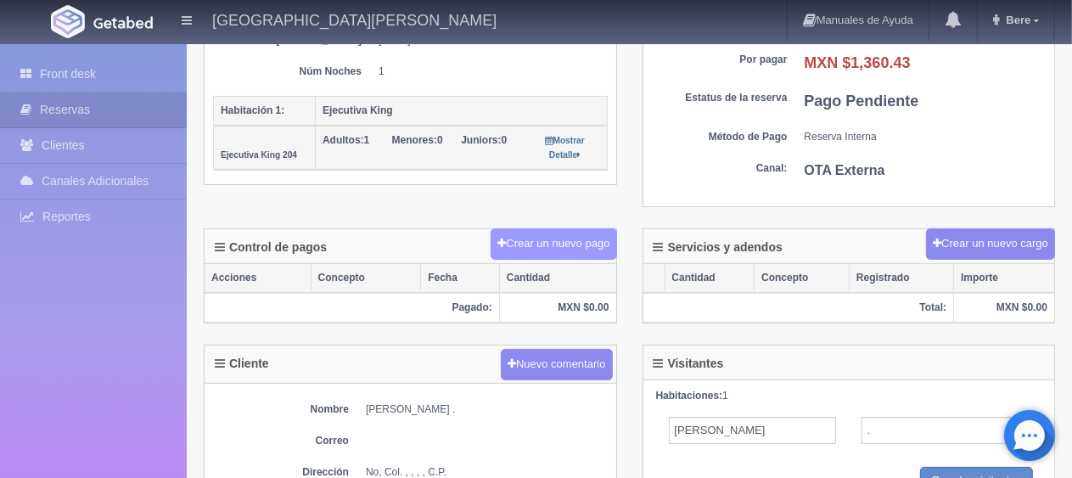
click at [576, 233] on button "Crear un nuevo pago" at bounding box center [554, 243] width 126 height 31
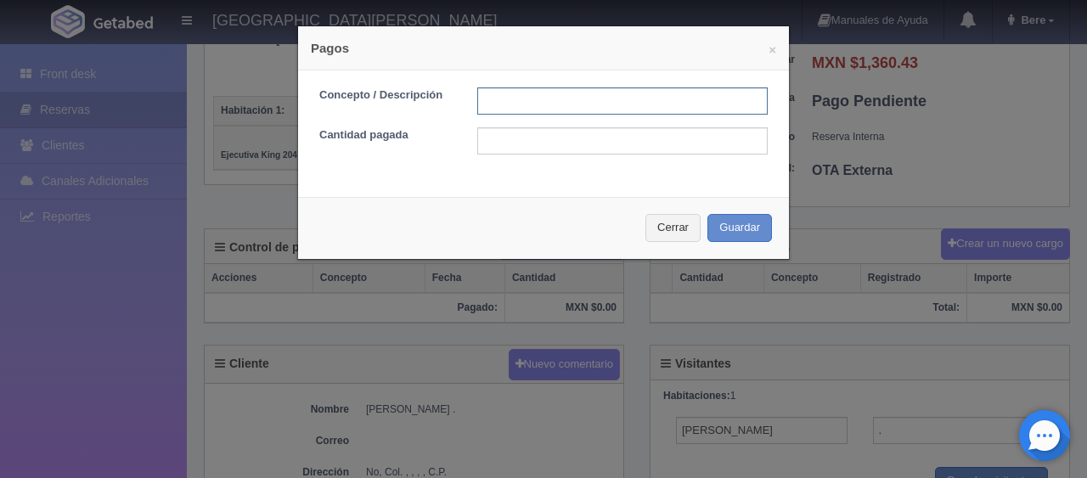
drag, startPoint x: 527, startPoint y: 92, endPoint x: 542, endPoint y: 99, distance: 16.3
click at [527, 92] on input "text" at bounding box center [622, 100] width 290 height 27
type input "Total Tarjeta"
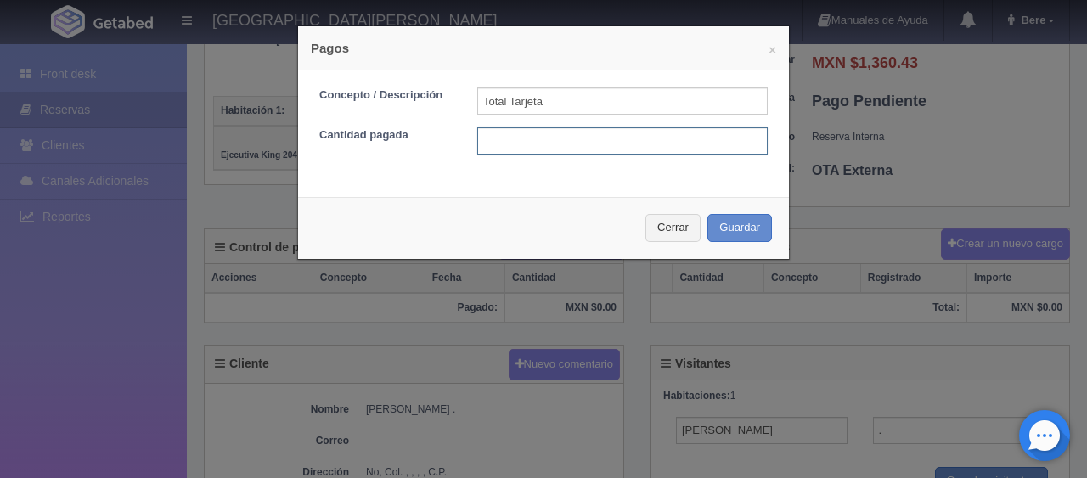
drag, startPoint x: 575, startPoint y: 133, endPoint x: 581, endPoint y: 151, distance: 18.8
click at [580, 147] on input "text" at bounding box center [622, 140] width 290 height 27
type input "1360.43"
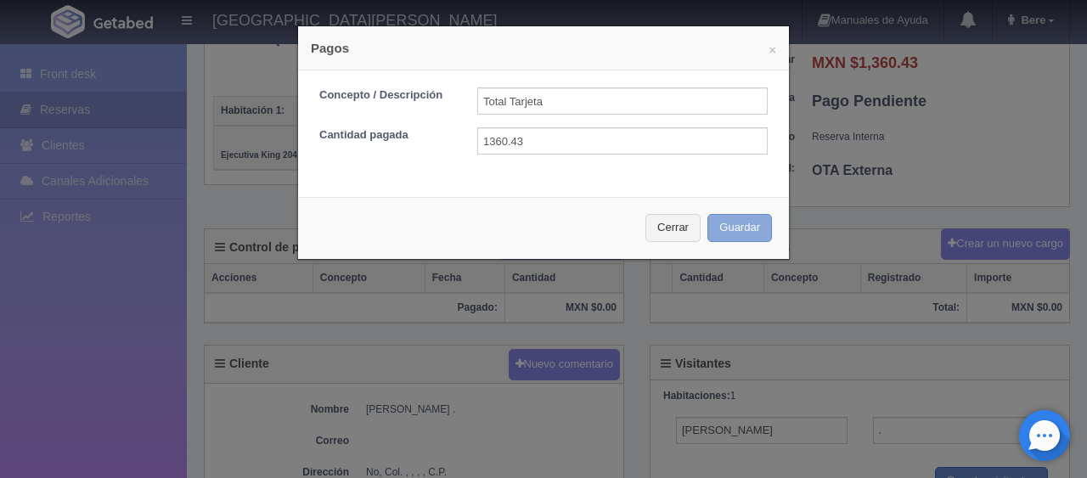
click at [707, 214] on button "Guardar" at bounding box center [739, 228] width 65 height 28
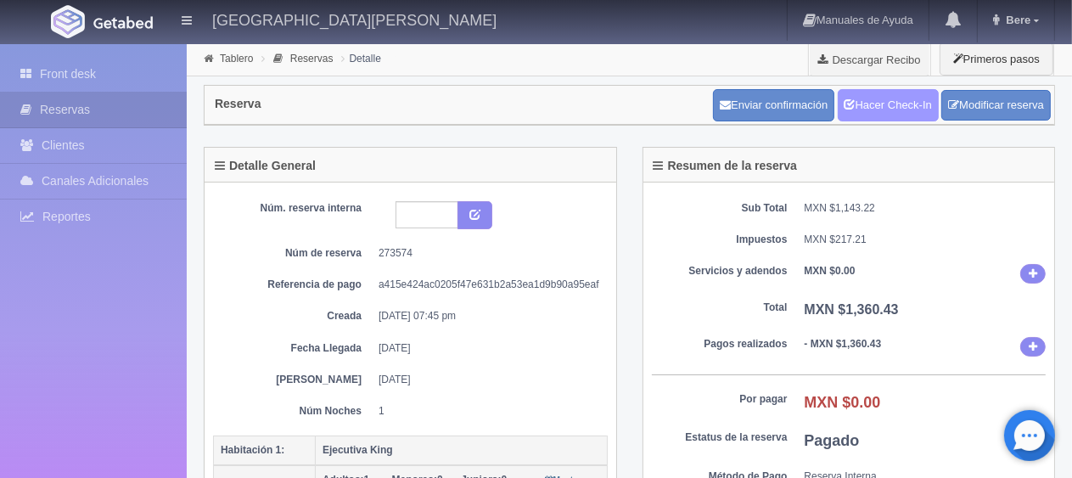
click at [849, 101] on icon at bounding box center [850, 103] width 11 height 11
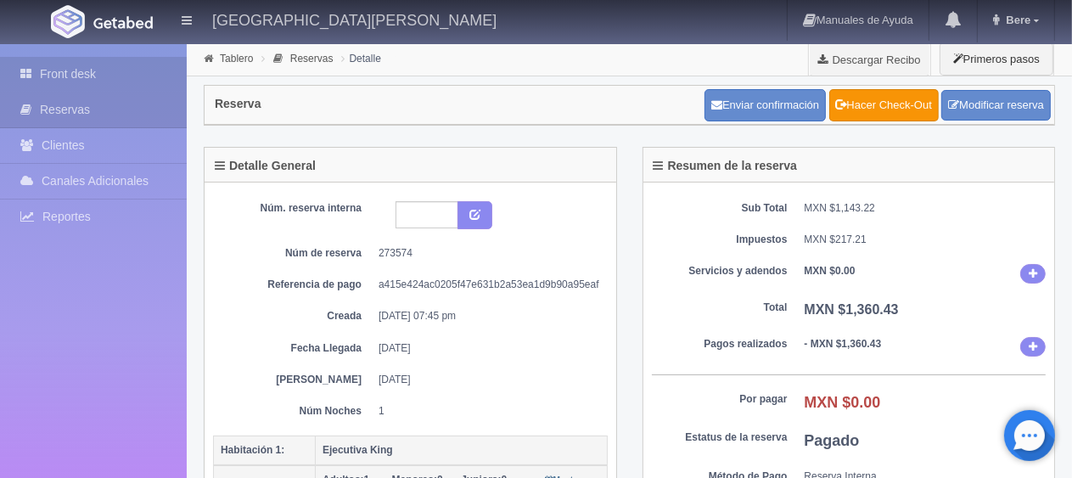
click at [87, 61] on link "Front desk" at bounding box center [93, 74] width 187 height 35
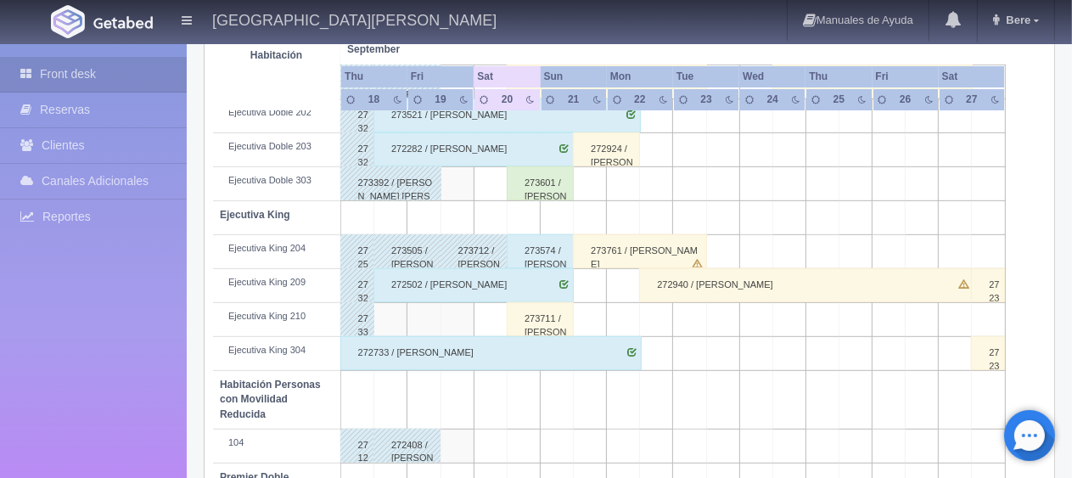
scroll to position [565, 0]
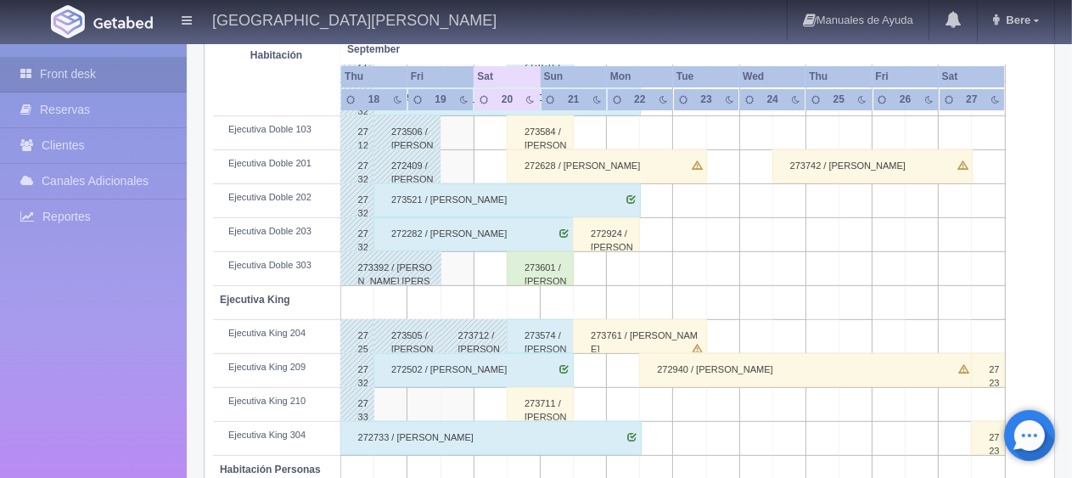
click at [559, 265] on div "273601 / Jose de Jesús Torres Valencia" at bounding box center [540, 268] width 67 height 34
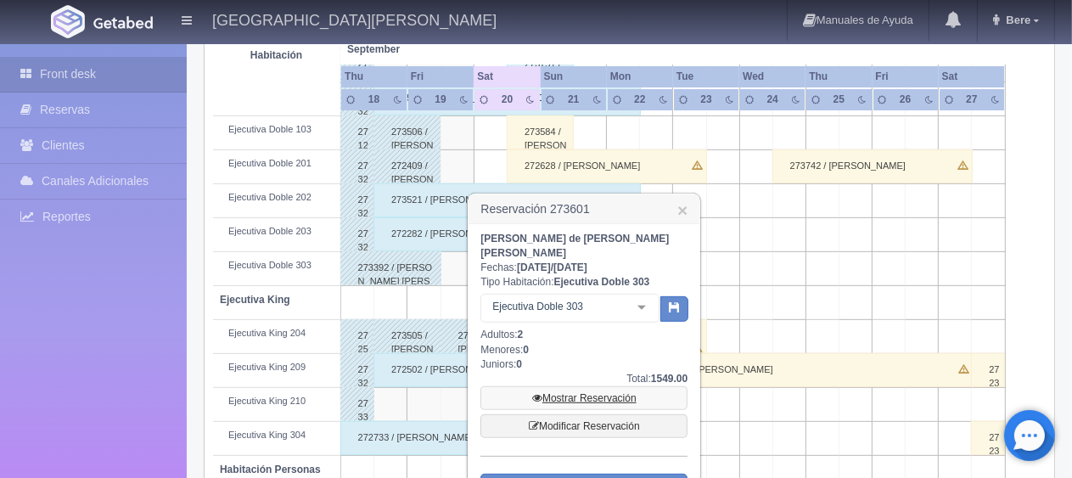
click at [541, 386] on link "Mostrar Reservación" at bounding box center [584, 398] width 207 height 24
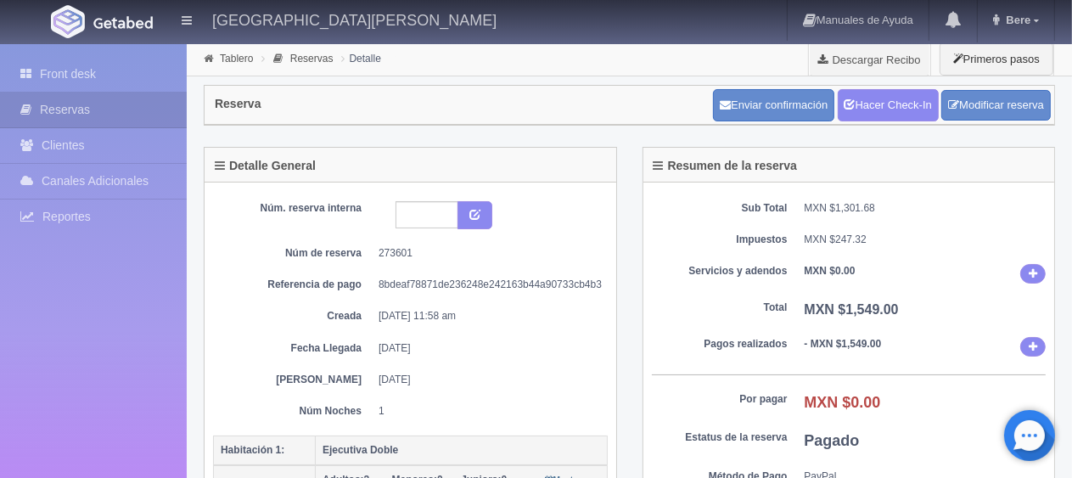
scroll to position [424, 0]
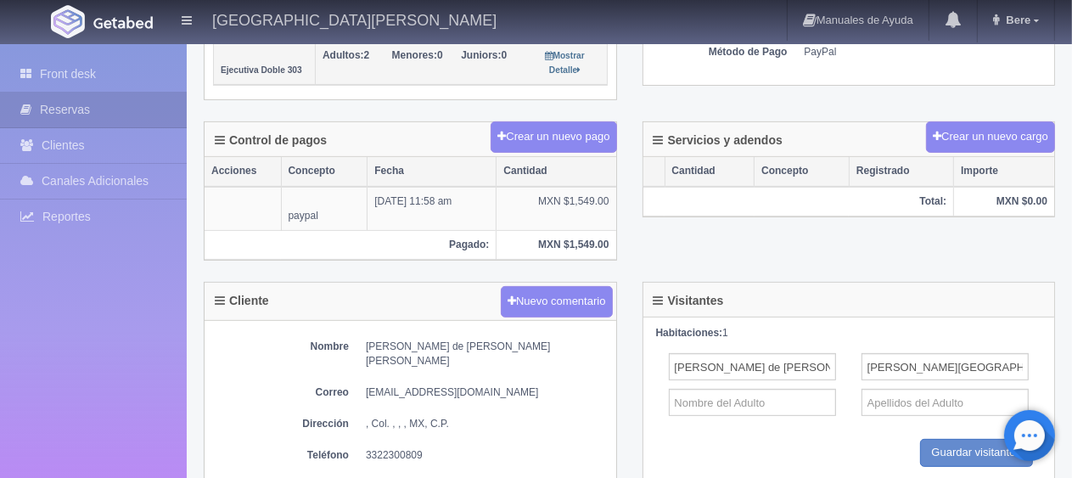
click at [335, 233] on th "Pagado:" at bounding box center [351, 244] width 292 height 29
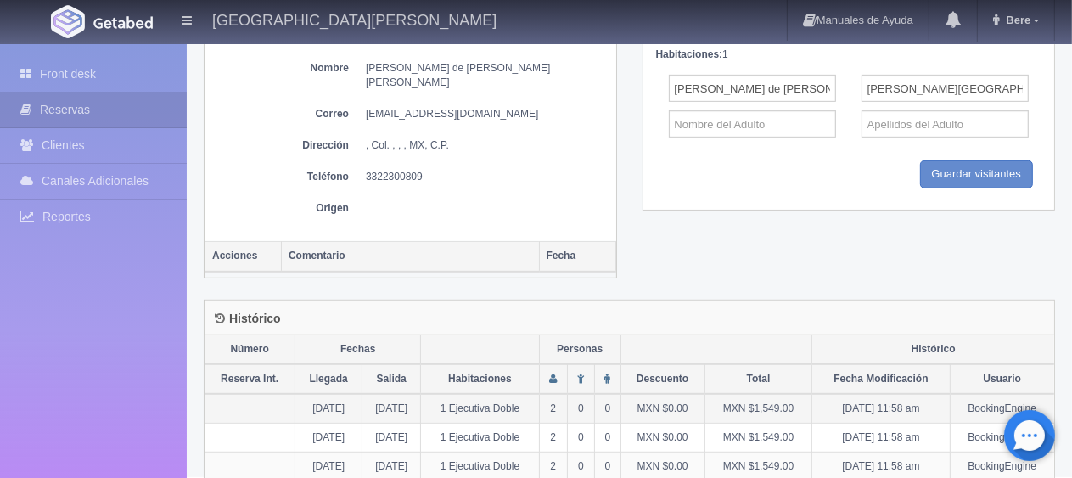
scroll to position [278, 0]
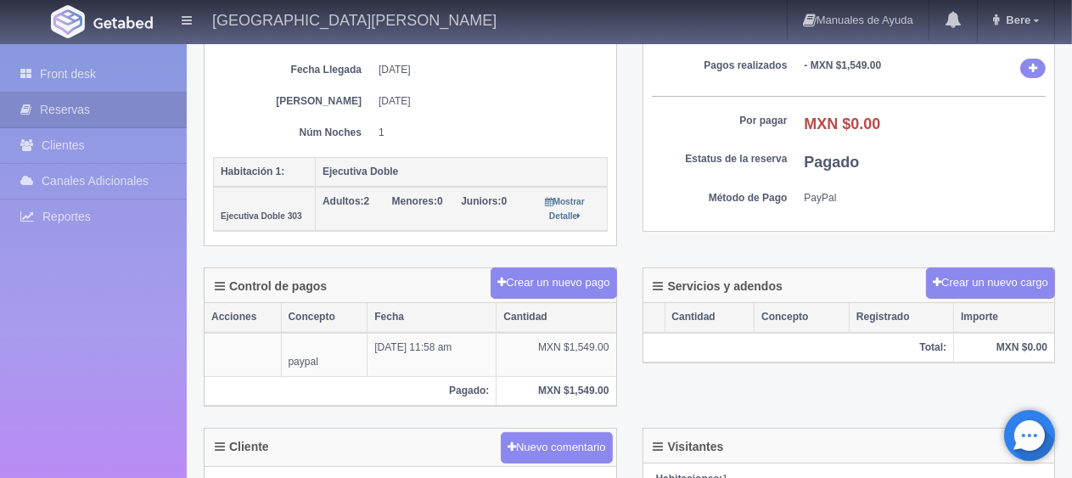
click at [787, 280] on div "Servicios y adendos Crear un nuevo cargo" at bounding box center [849, 285] width 412 height 35
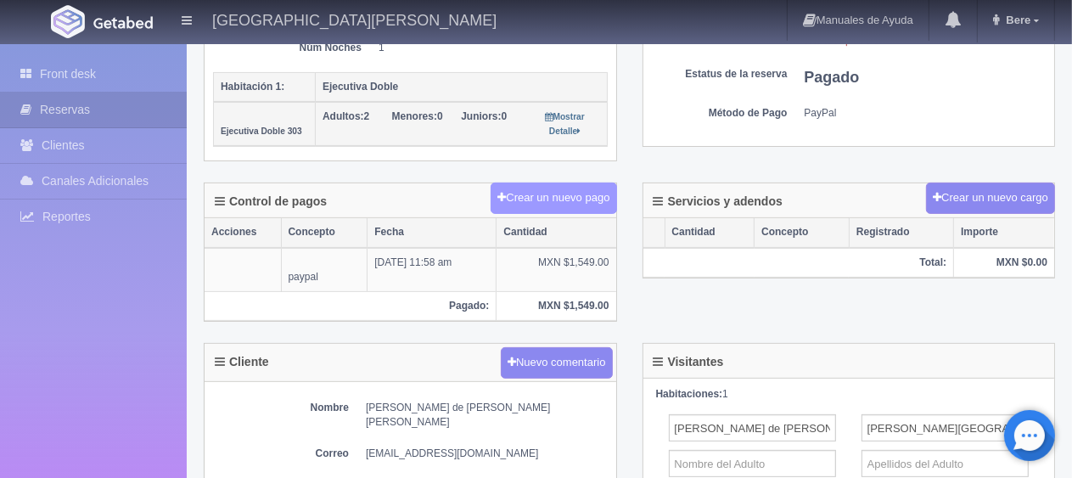
scroll to position [109, 0]
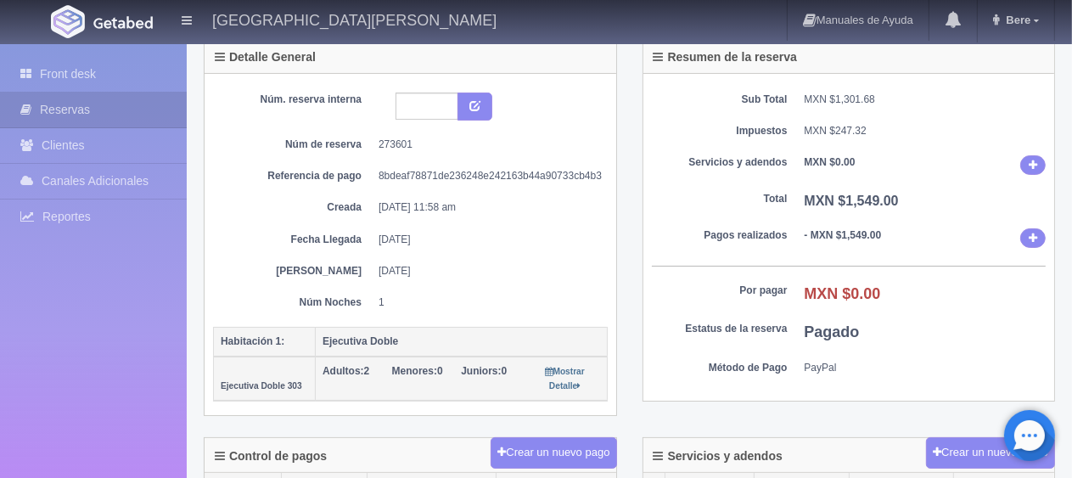
click at [408, 327] on th "Ejecutiva Doble" at bounding box center [462, 342] width 292 height 30
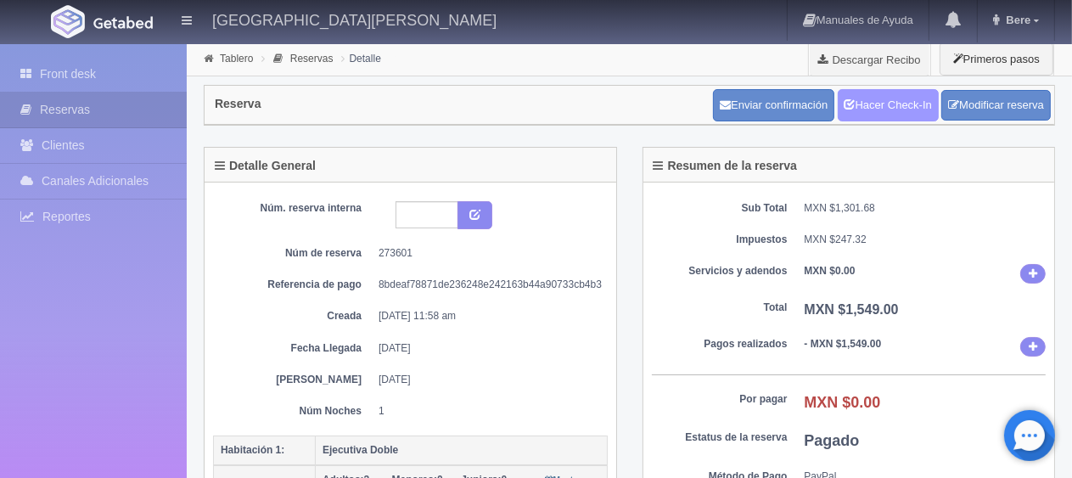
click at [849, 98] on icon at bounding box center [850, 103] width 11 height 11
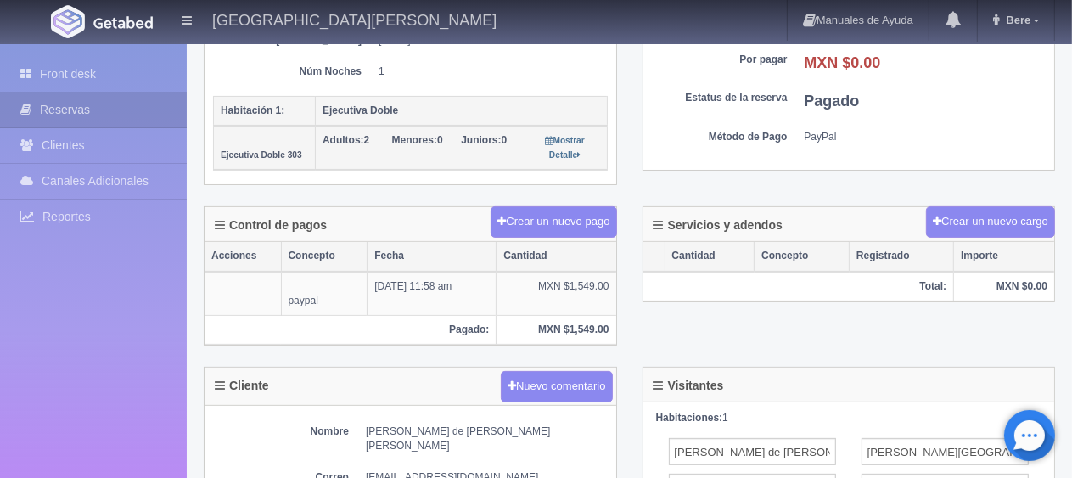
scroll to position [594, 0]
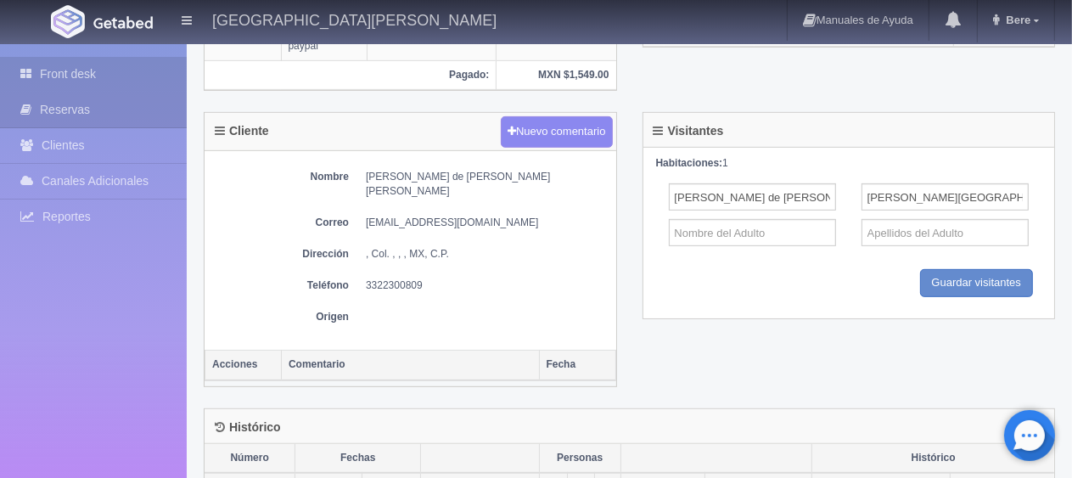
click at [138, 73] on link "Front desk" at bounding box center [93, 74] width 187 height 35
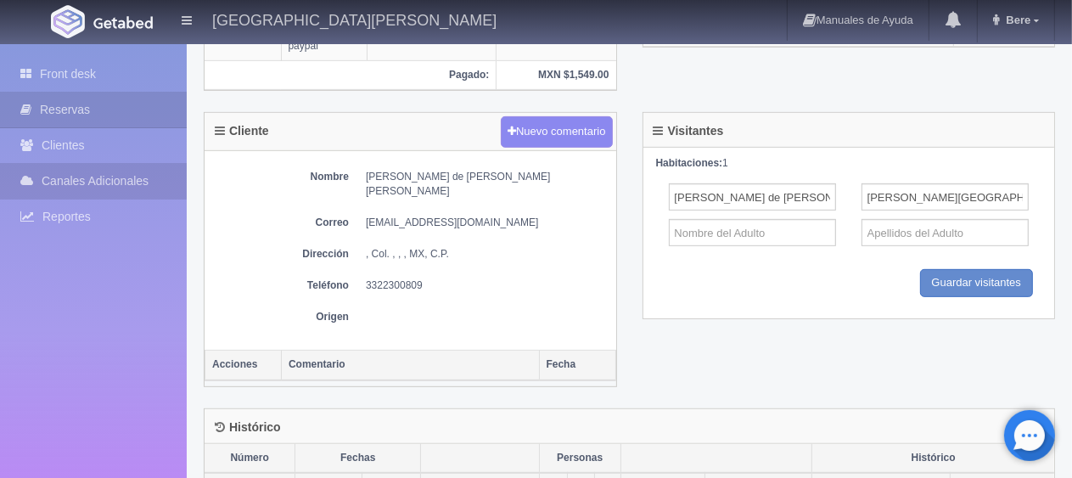
scroll to position [85, 0]
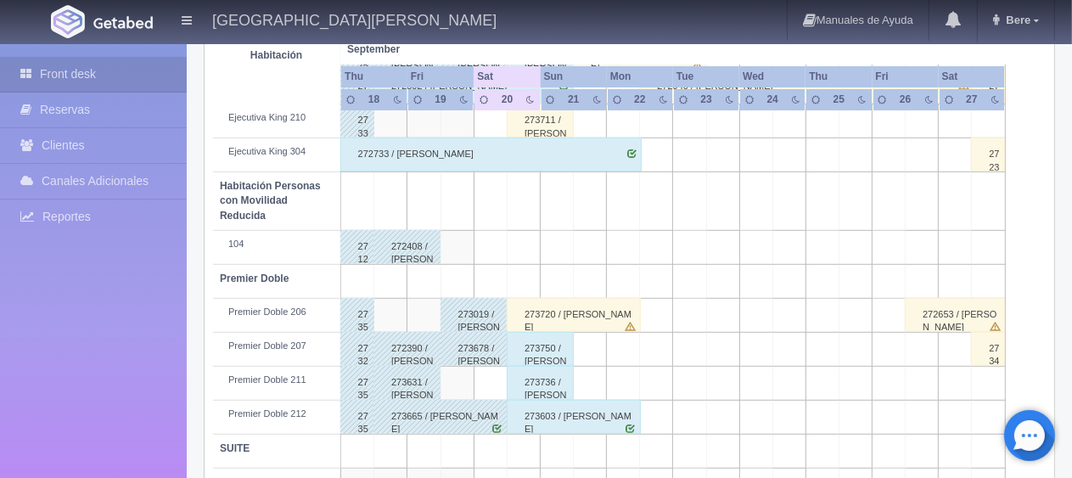
scroll to position [679, 0]
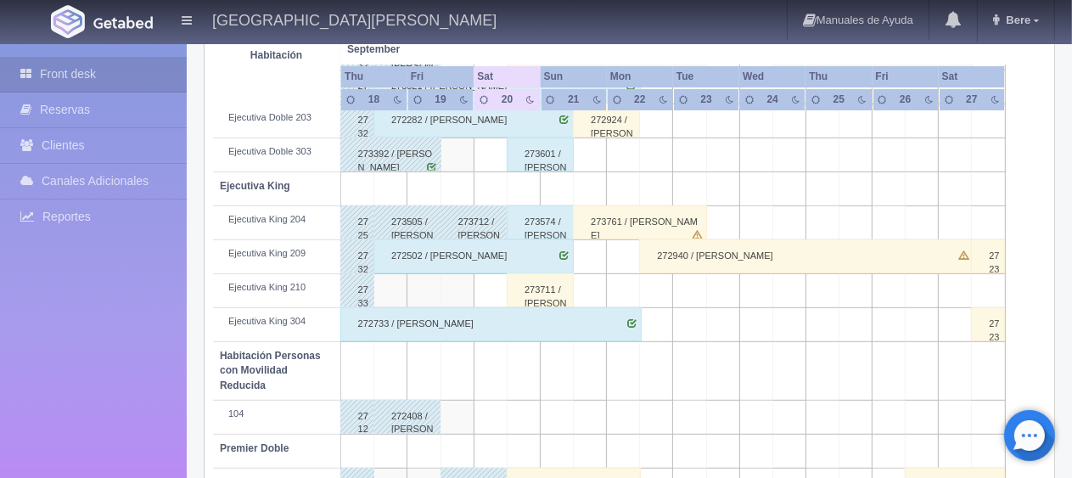
click at [532, 296] on div "273711 / [PERSON_NAME]" at bounding box center [540, 290] width 67 height 34
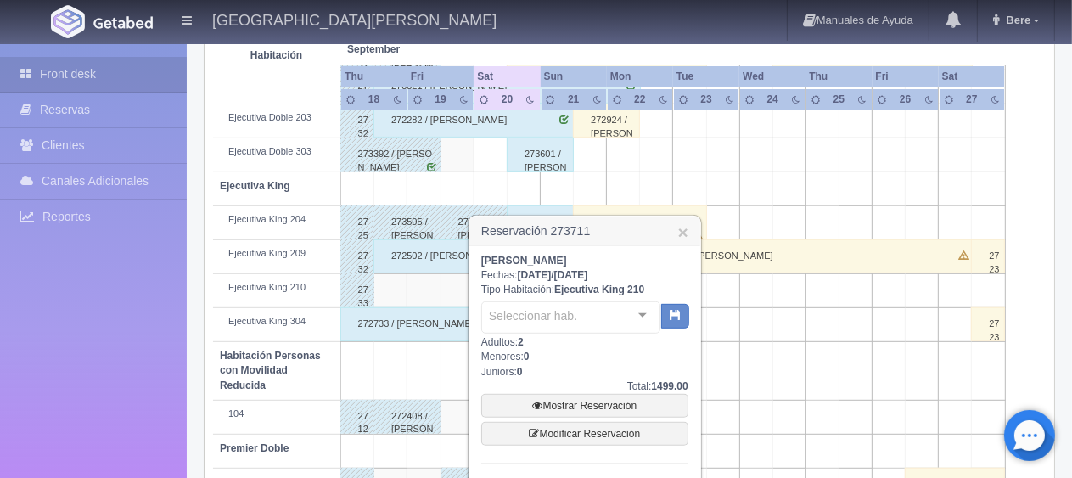
scroll to position [905, 0]
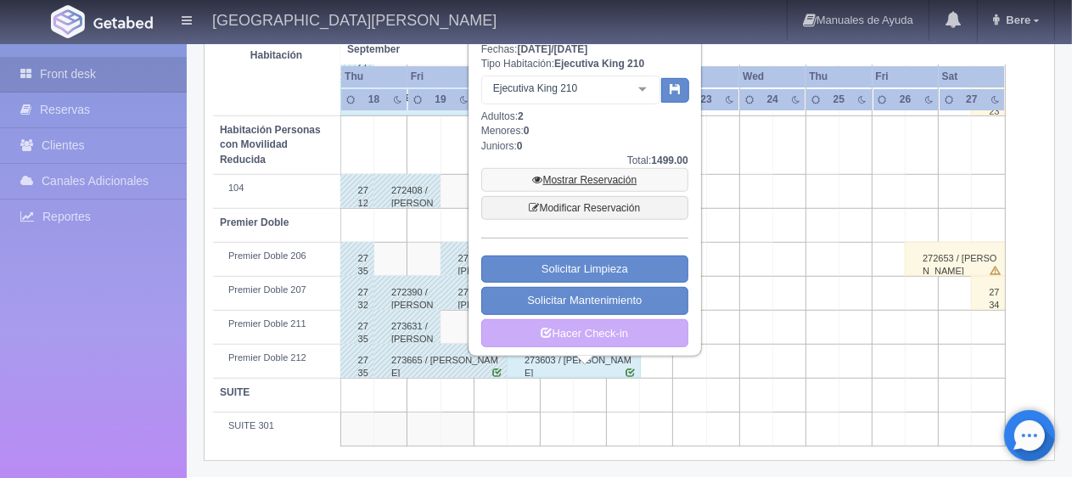
click at [570, 178] on link "Mostrar Reservación" at bounding box center [584, 180] width 207 height 24
